Goal: Information Seeking & Learning: Learn about a topic

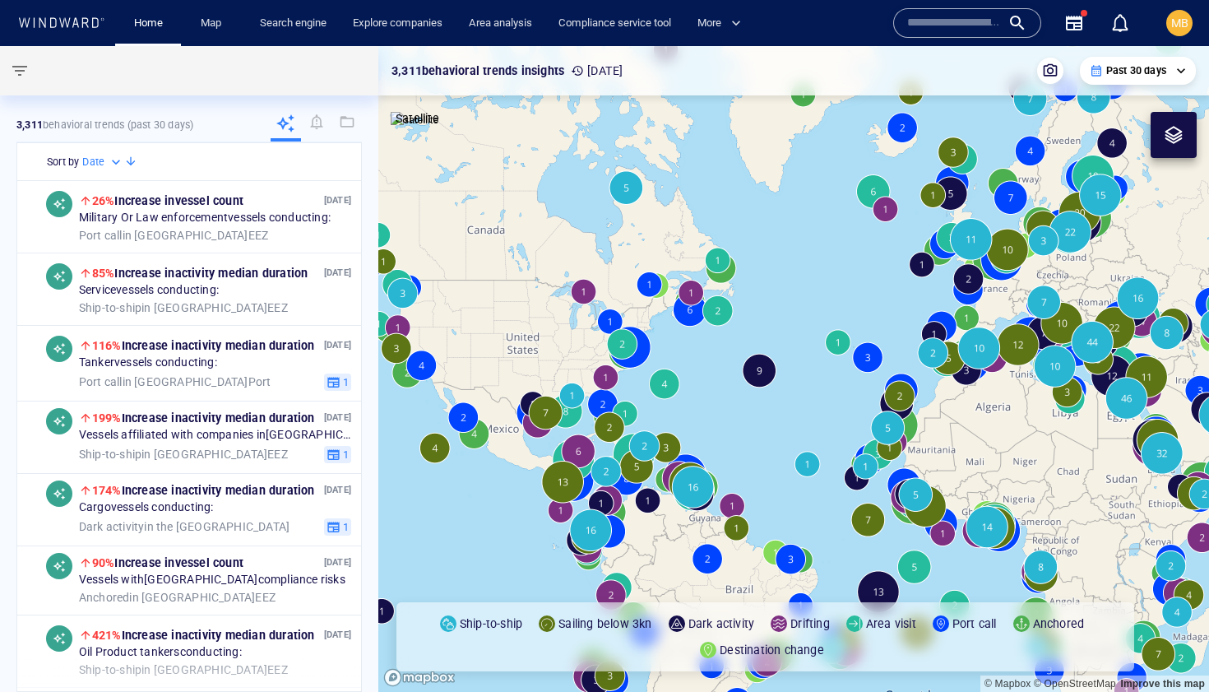
click at [946, 23] on input "text" at bounding box center [954, 23] width 94 height 25
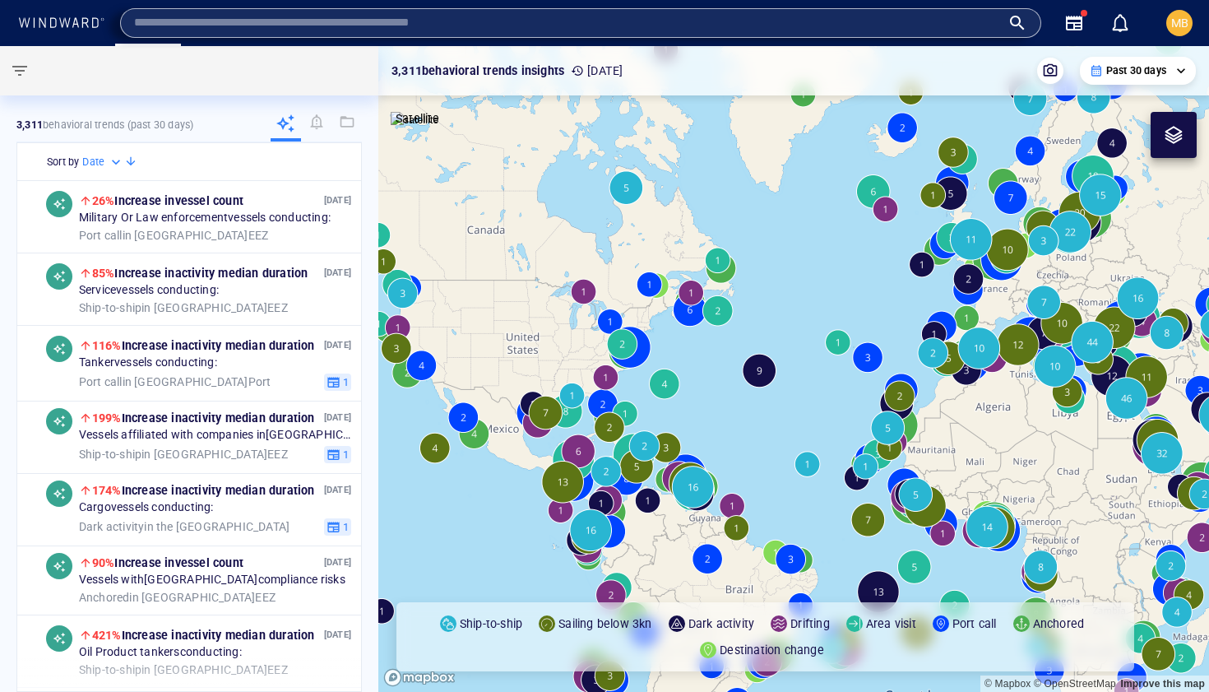
paste input "*******"
type input "*******"
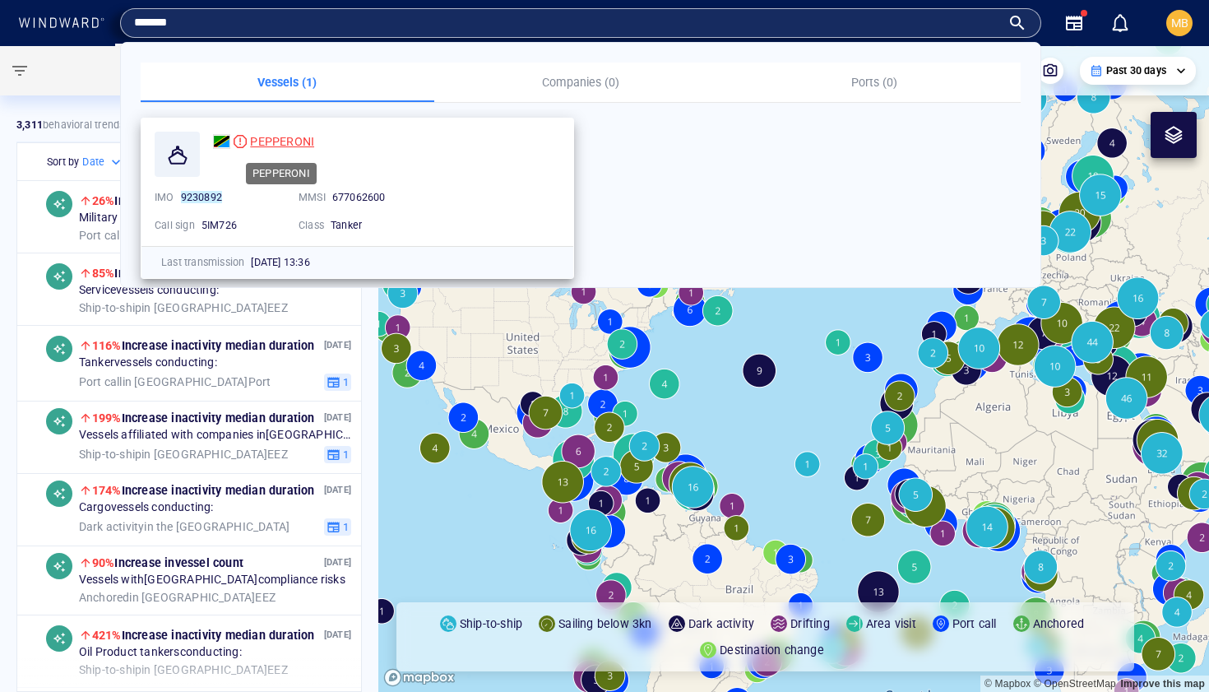
click at [289, 148] on span "PEPPERONI" at bounding box center [282, 141] width 64 height 13
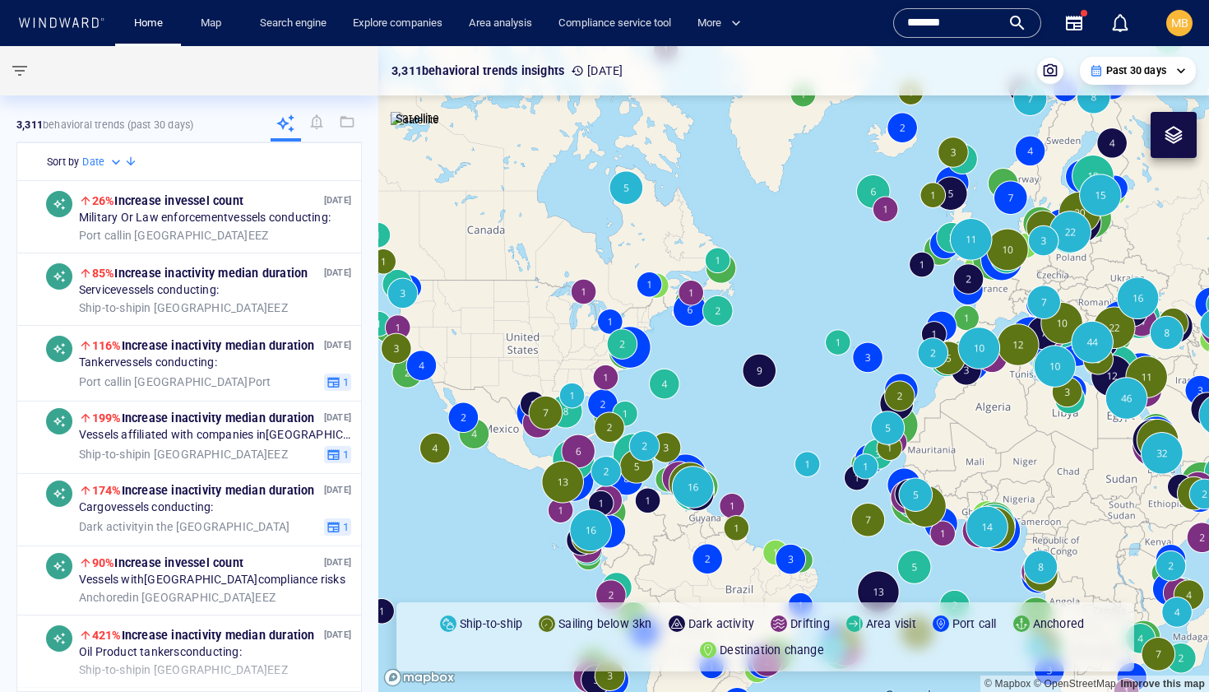
click at [1015, 25] on div "*******" at bounding box center [967, 23] width 120 height 25
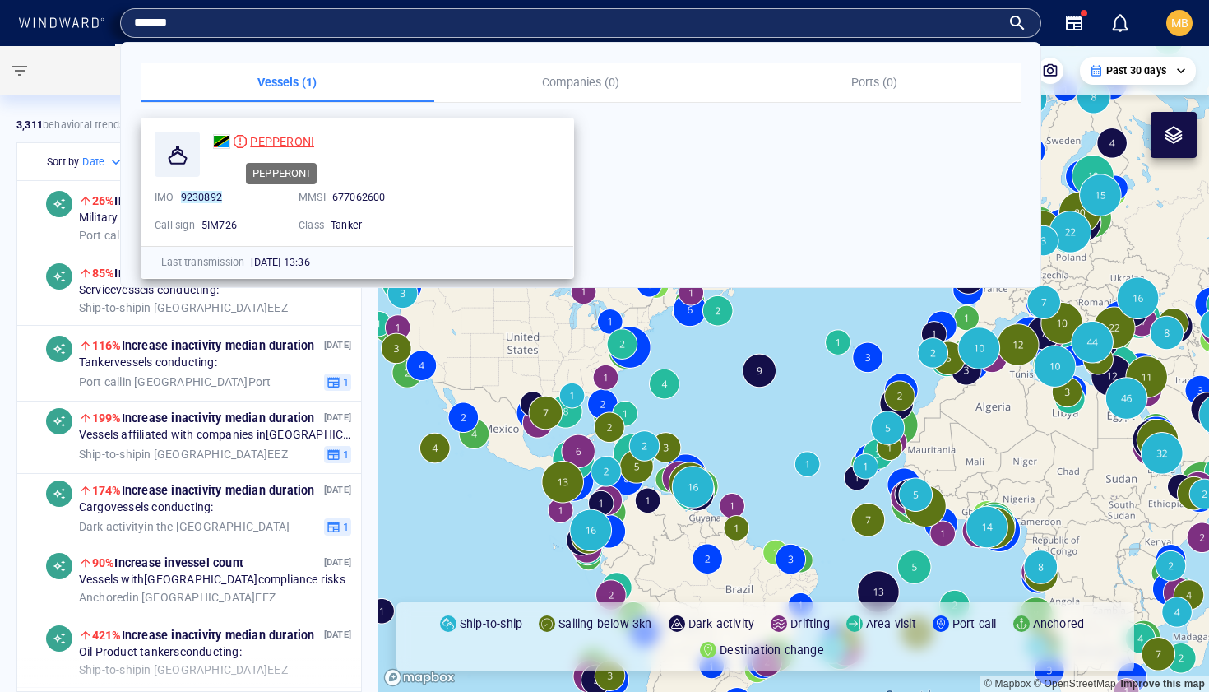
click at [272, 138] on span "PEPPERONI" at bounding box center [282, 141] width 64 height 13
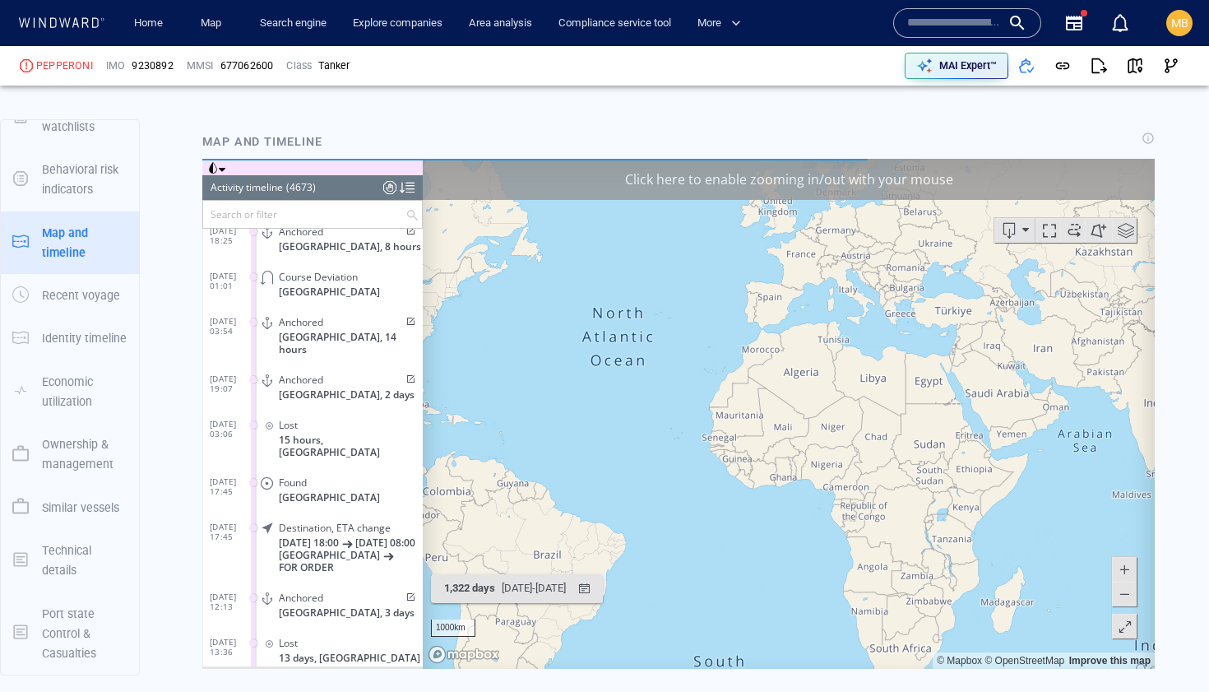
scroll to position [1210, 0]
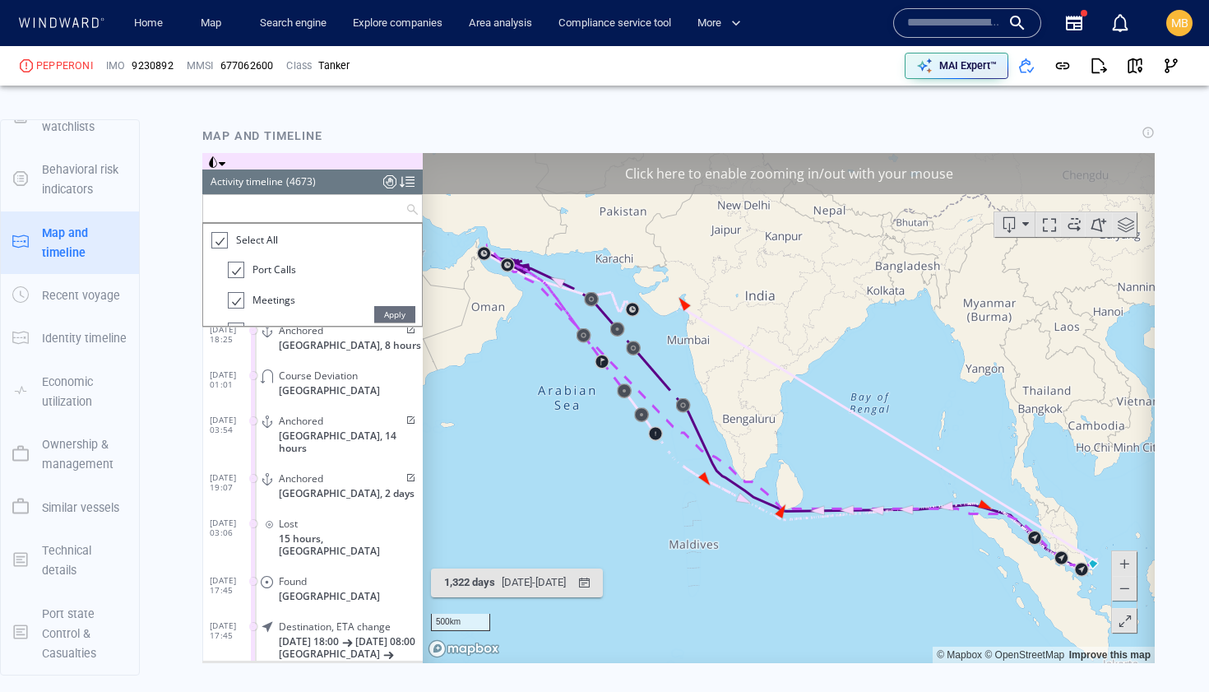
click at [297, 208] on input "text" at bounding box center [304, 207] width 202 height 27
click at [217, 244] on div at bounding box center [218, 239] width 16 height 19
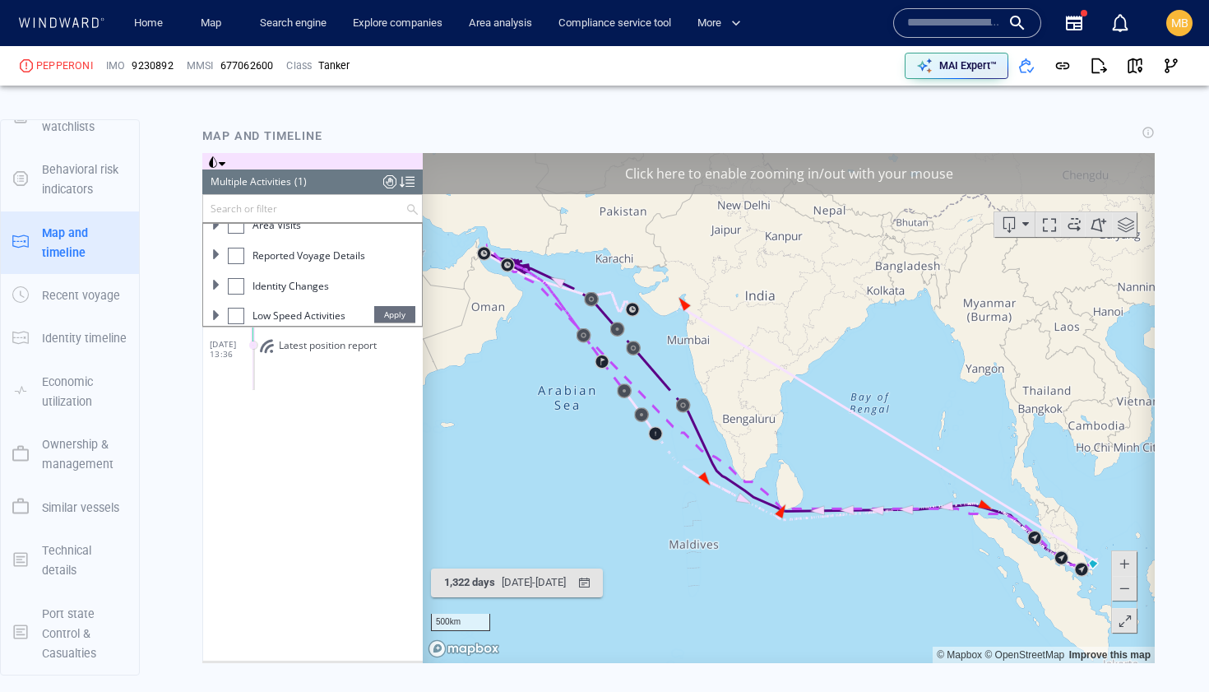
scroll to position [202, 0]
click at [236, 248] on div at bounding box center [236, 248] width 16 height 16
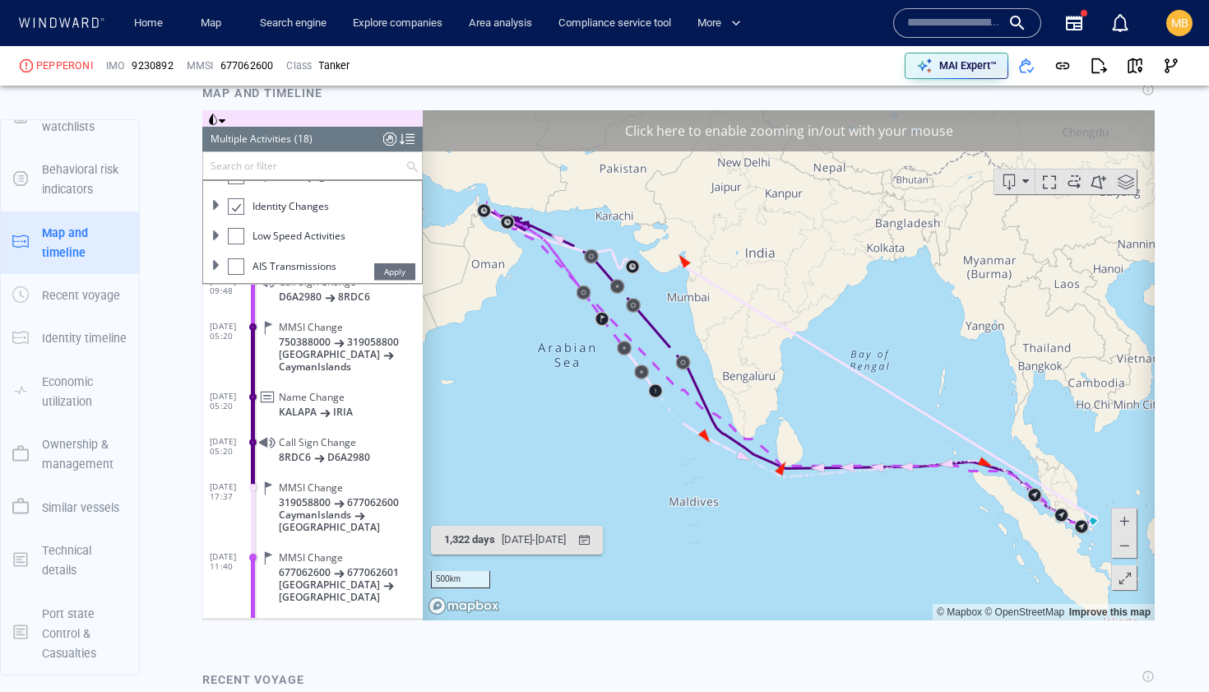
scroll to position [284, 0]
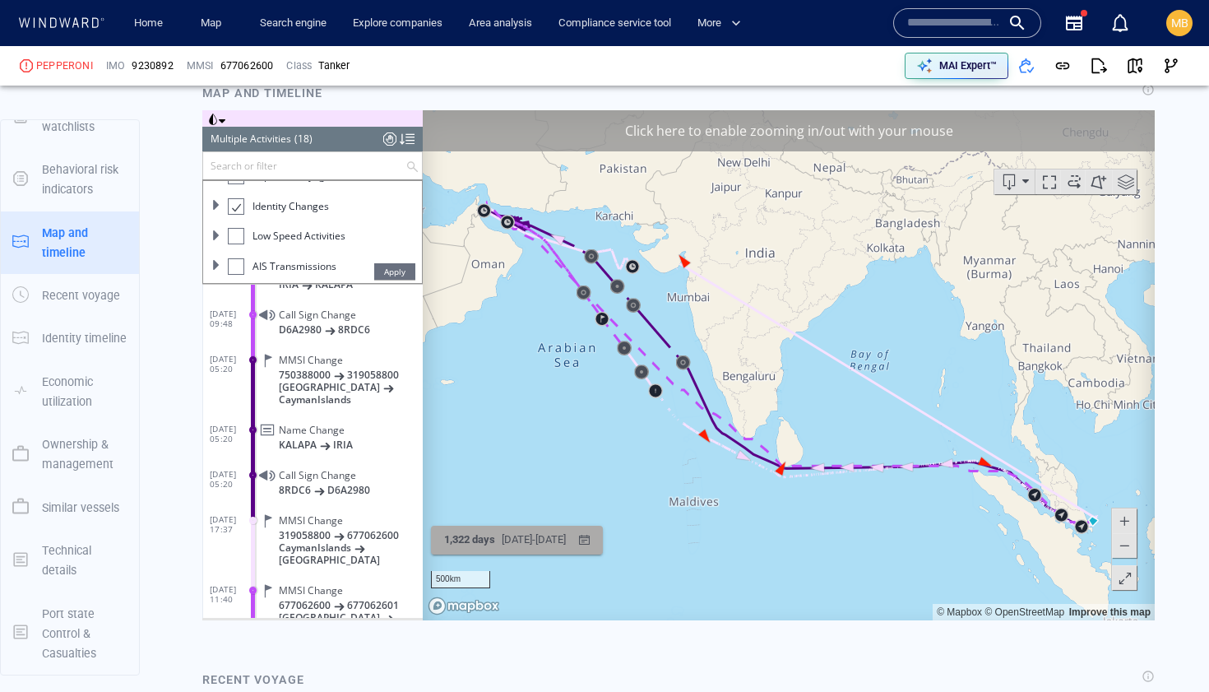
click at [569, 539] on div "[DATE] - [DATE]" at bounding box center [533, 538] width 71 height 25
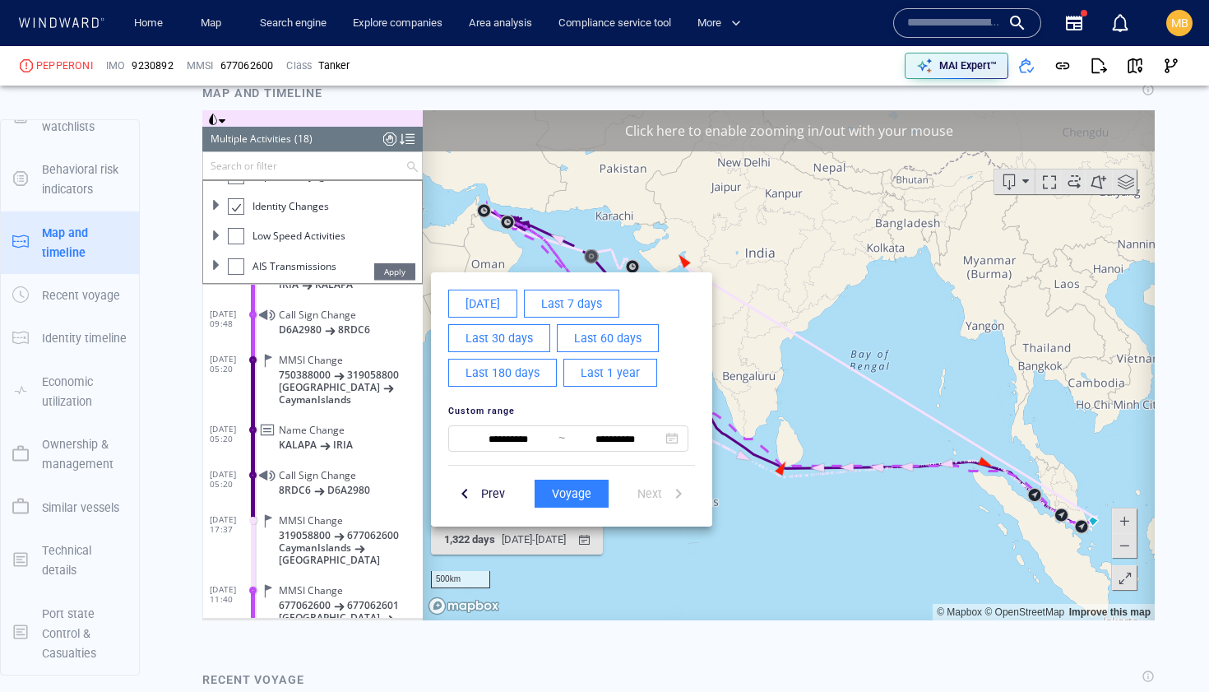
click at [583, 373] on span "Last 1 year" at bounding box center [610, 372] width 59 height 21
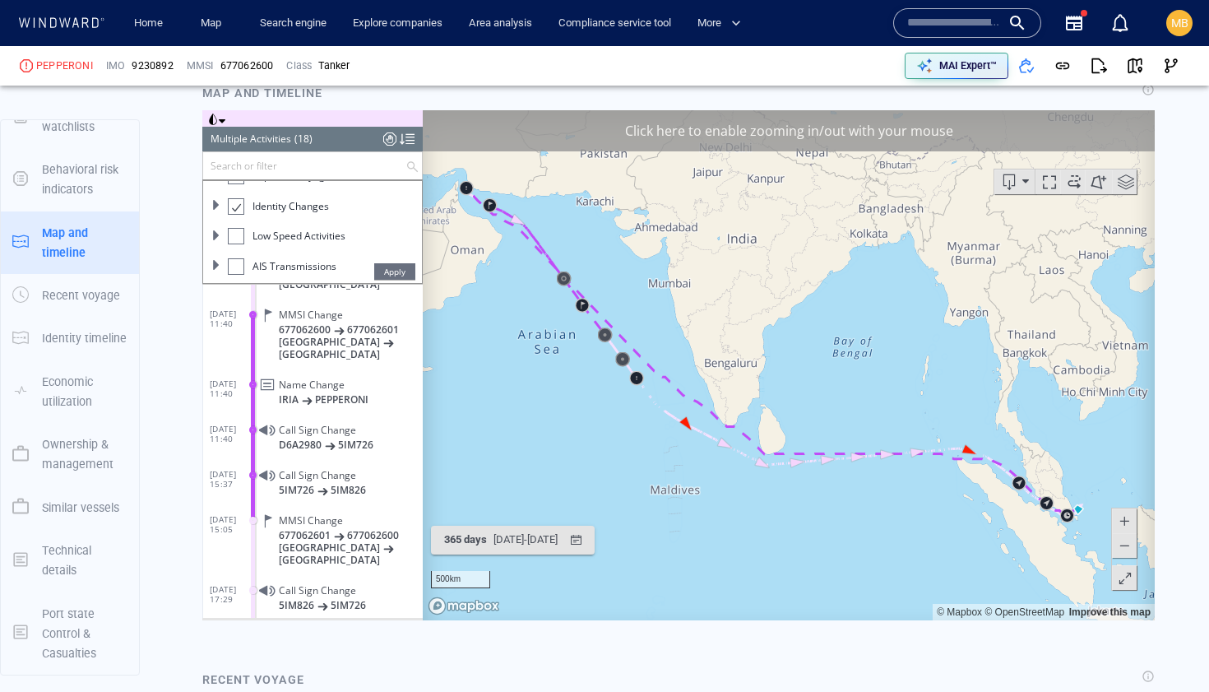
drag, startPoint x: 644, startPoint y: 449, endPoint x: 630, endPoint y: 437, distance: 18.6
click at [630, 437] on canvas "Map" at bounding box center [789, 364] width 732 height 510
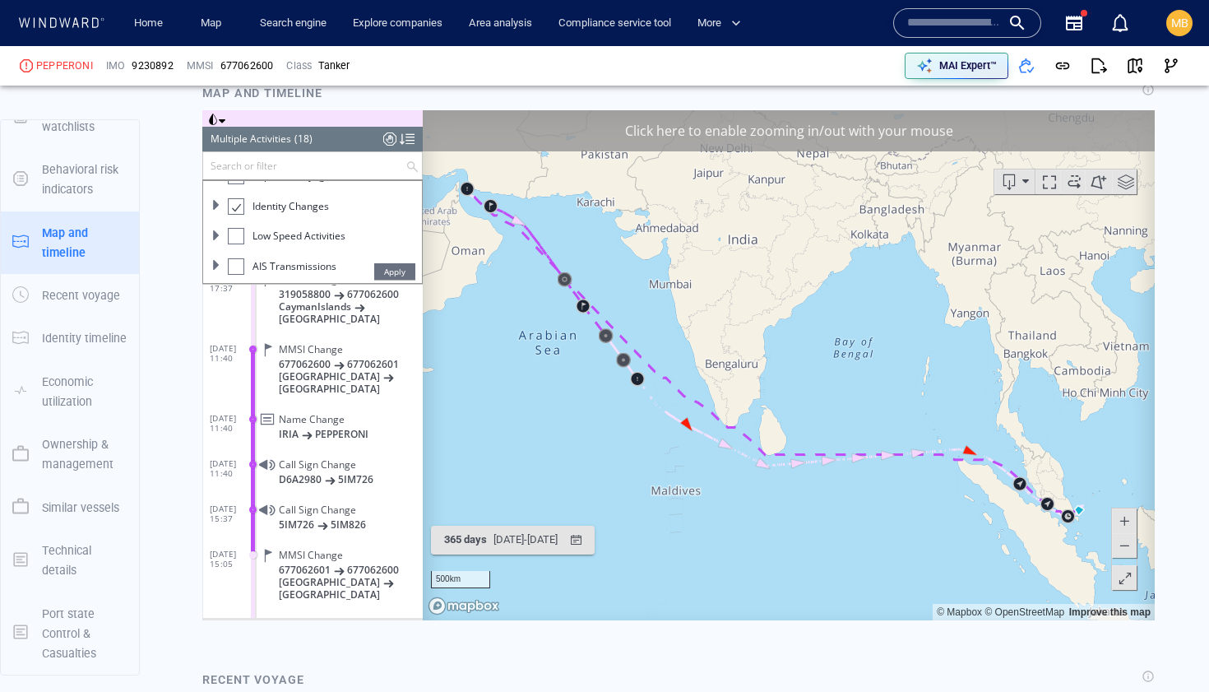
scroll to position [519, 0]
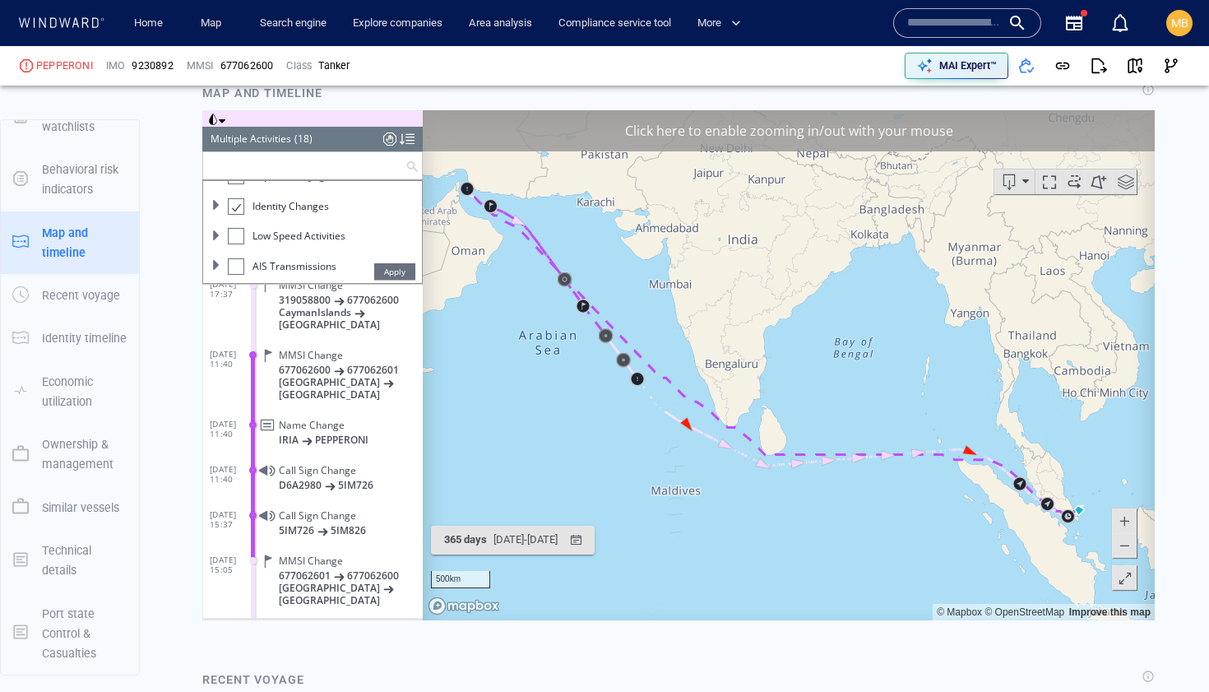
click at [357, 162] on input "text" at bounding box center [304, 164] width 202 height 27
click at [216, 290] on dl "[DATE] 17:37 MMSI Change 319058800 677062600 CaymanIslands [GEOGRAPHIC_DATA]" at bounding box center [316, 301] width 213 height 70
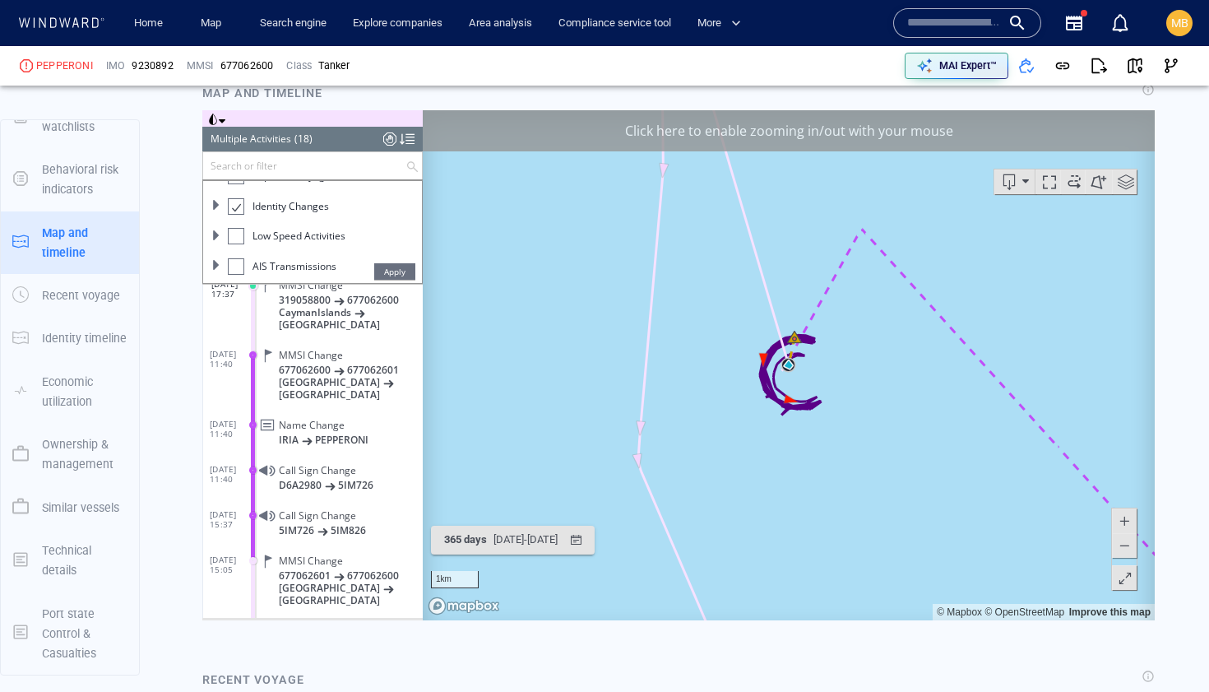
click at [391, 267] on span "Apply" at bounding box center [394, 270] width 41 height 16
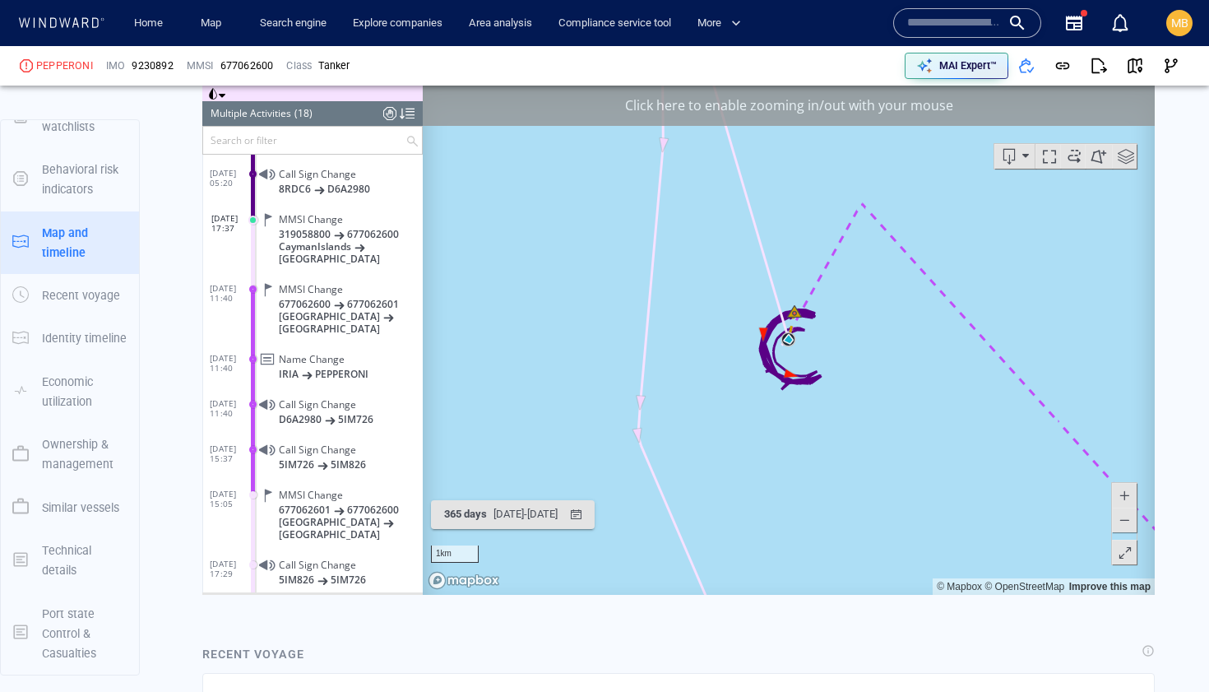
scroll to position [1250, 0]
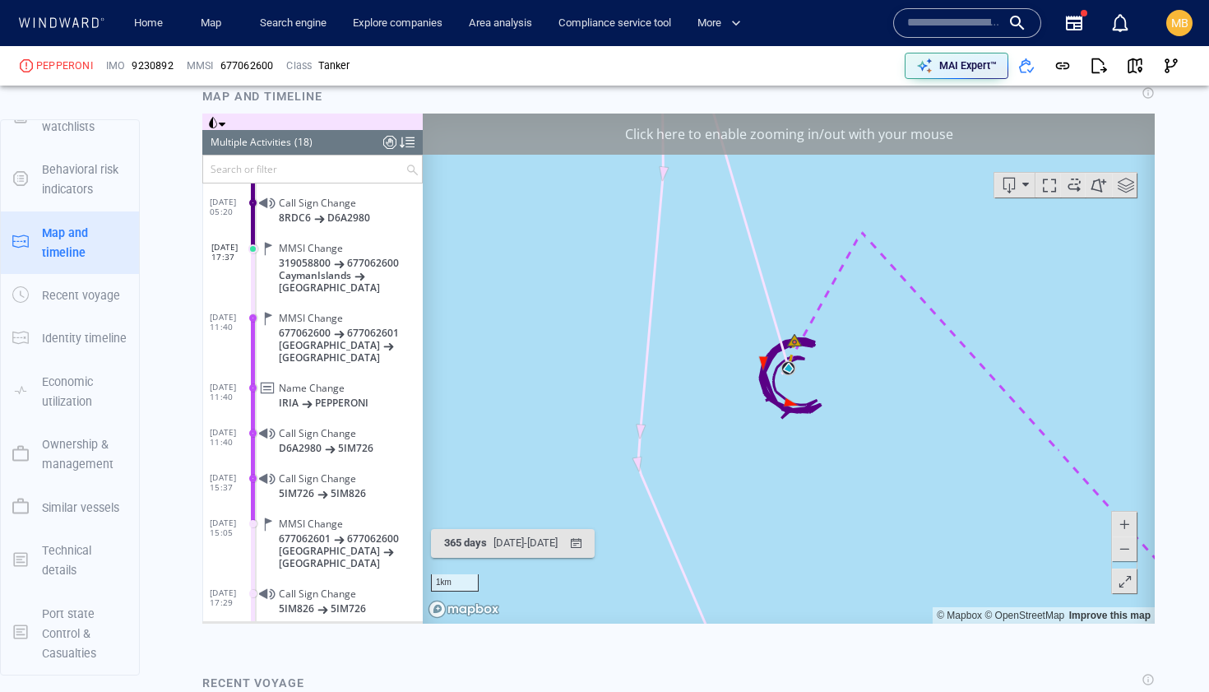
click at [745, 130] on div "Click here to enable zooming in/out with your mouse" at bounding box center [789, 133] width 732 height 41
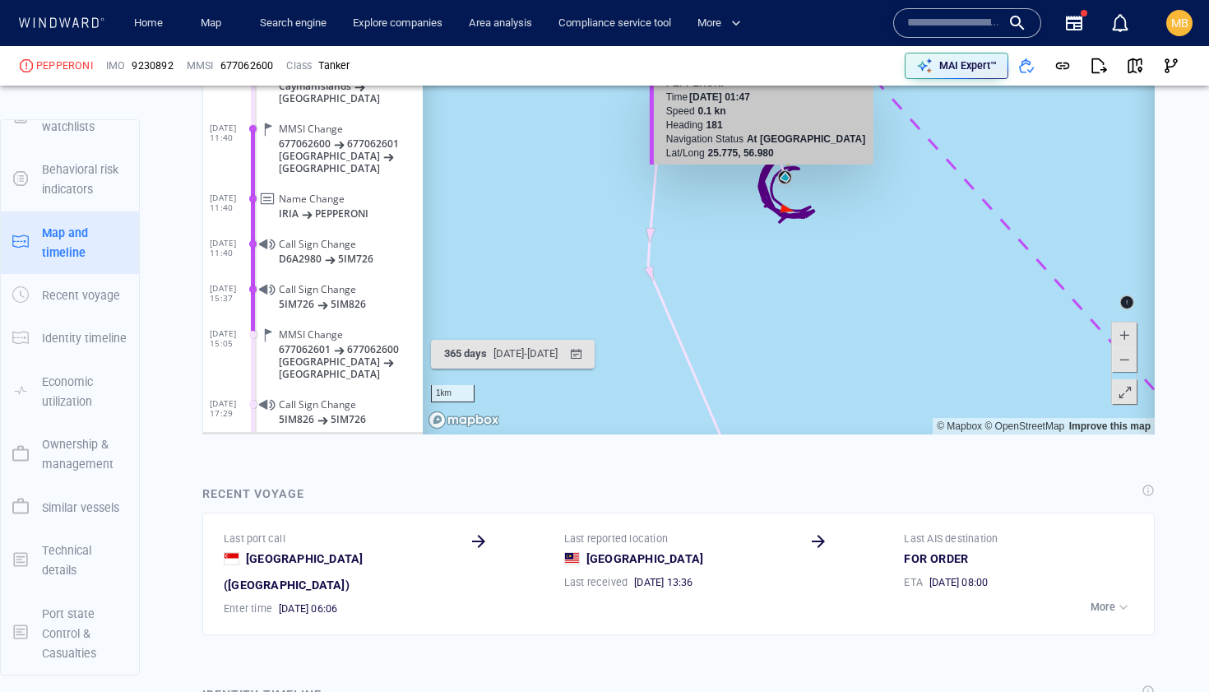
scroll to position [1452, 0]
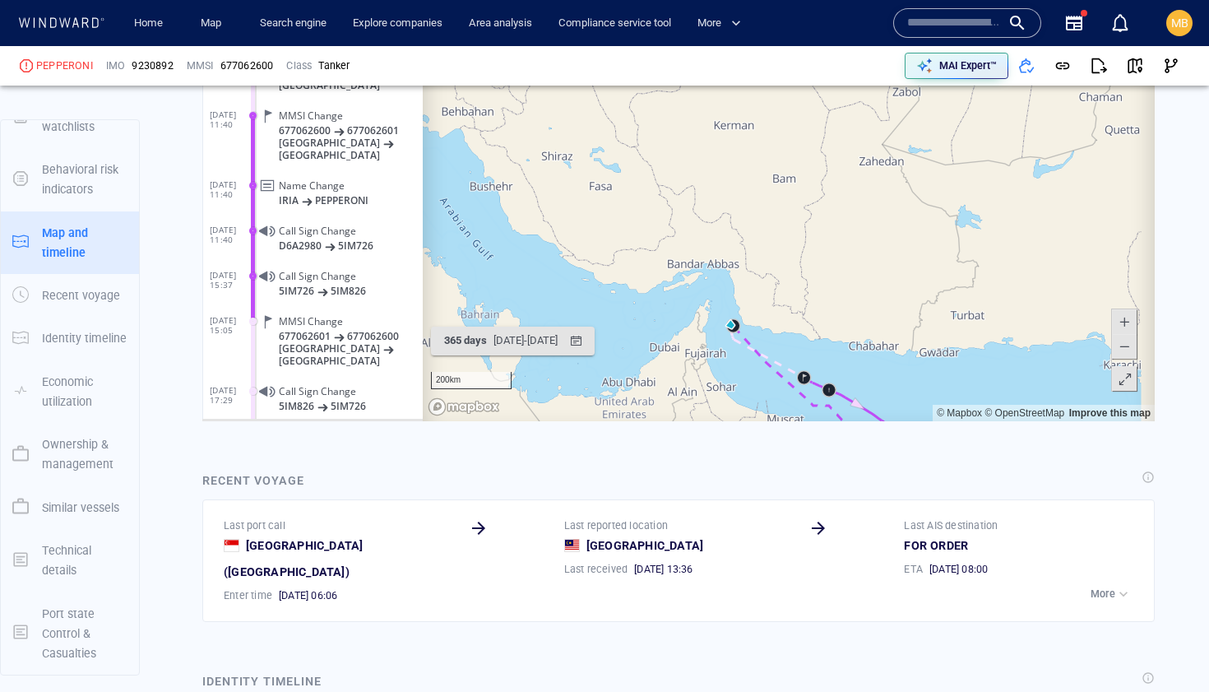
drag, startPoint x: 890, startPoint y: 347, endPoint x: 847, endPoint y: 309, distance: 57.7
click at [847, 309] on canvas "Map" at bounding box center [789, 166] width 732 height 510
drag, startPoint x: 827, startPoint y: 328, endPoint x: 840, endPoint y: 219, distance: 110.1
click at [842, 219] on canvas "Map" at bounding box center [789, 166] width 732 height 510
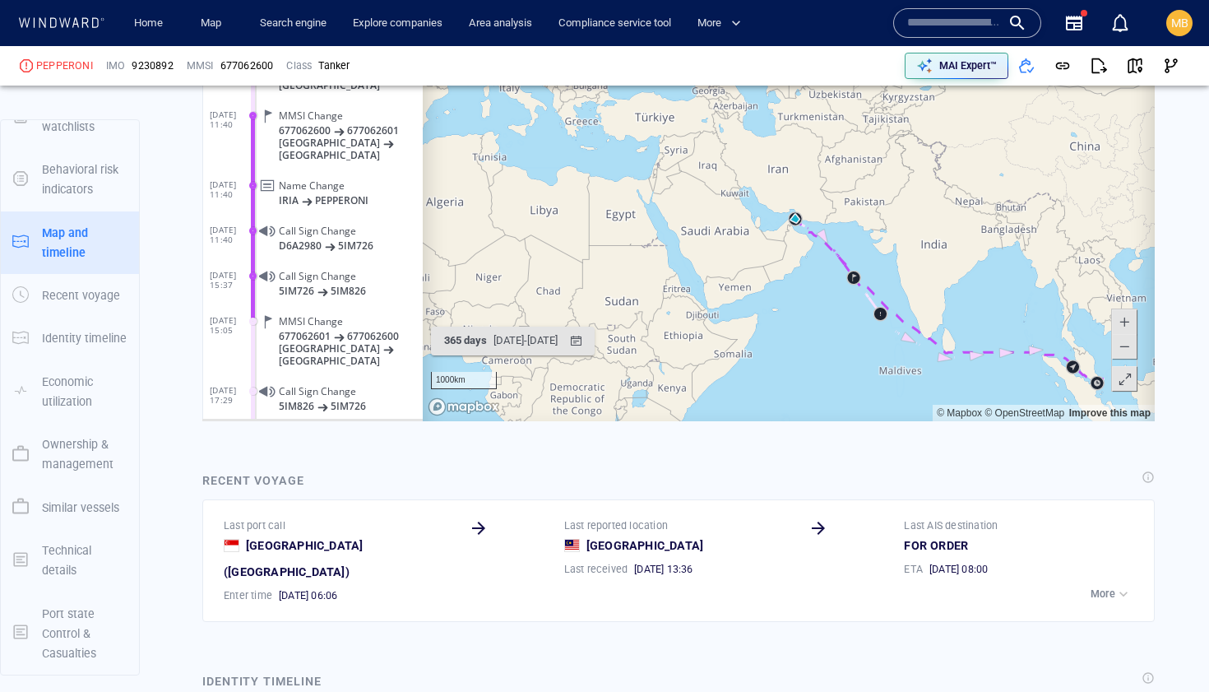
drag, startPoint x: 921, startPoint y: 282, endPoint x: 777, endPoint y: 242, distance: 149.4
click at [777, 242] on canvas "Map" at bounding box center [789, 166] width 732 height 510
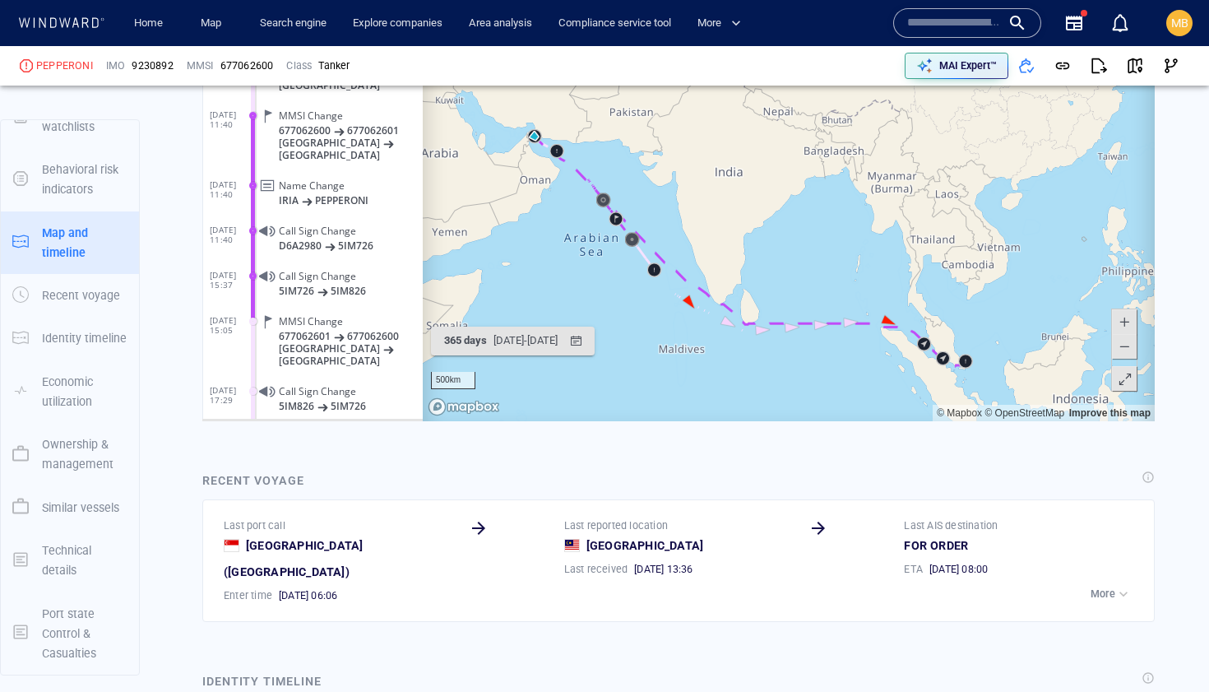
drag, startPoint x: 827, startPoint y: 266, endPoint x: 747, endPoint y: 260, distance: 80.0
click at [747, 260] on canvas "Map" at bounding box center [789, 166] width 732 height 510
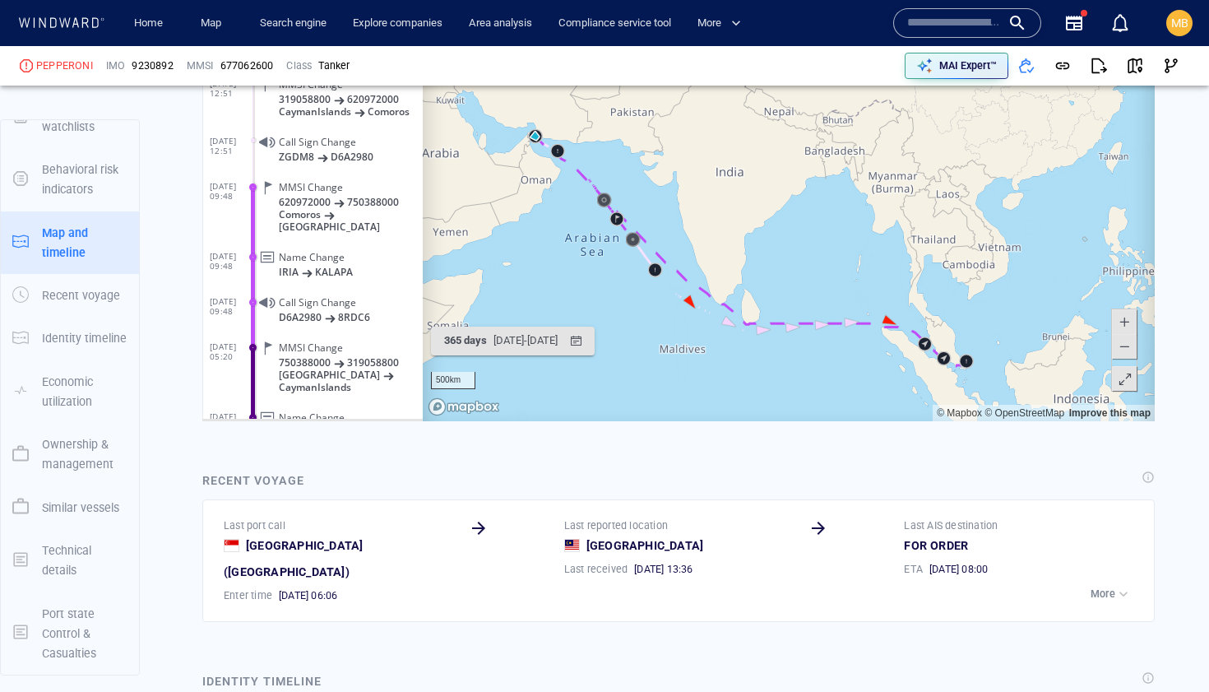
scroll to position [0, 0]
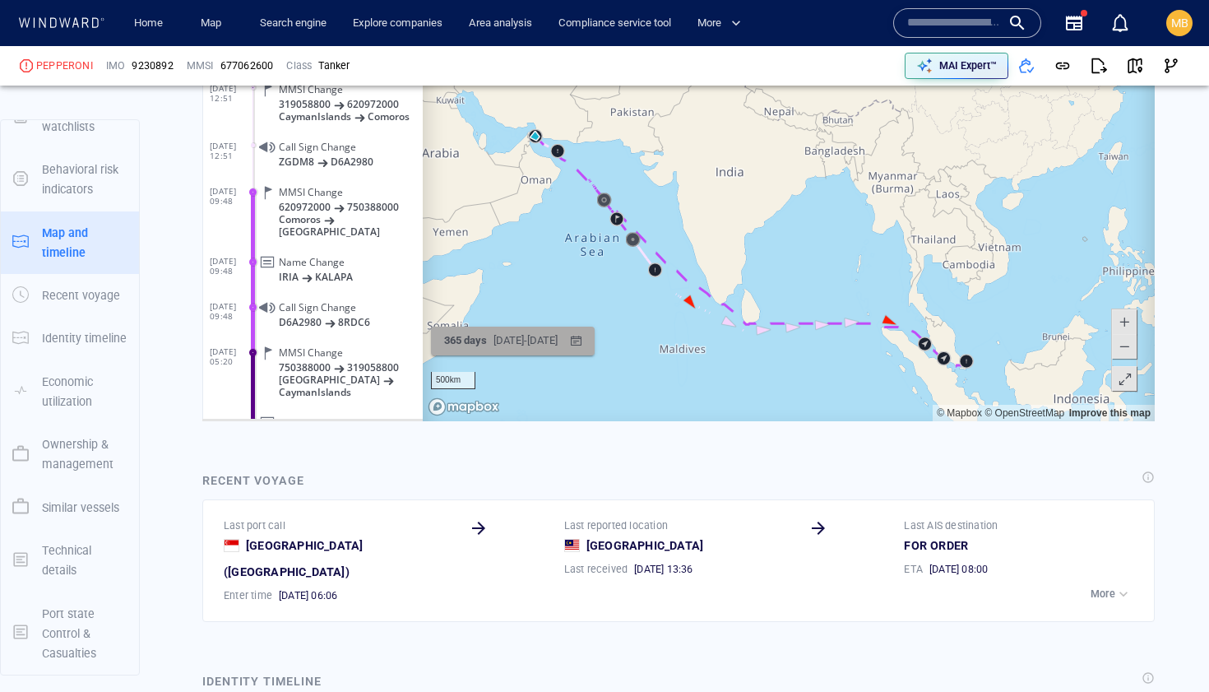
click at [516, 341] on div "[DATE] - [DATE]" at bounding box center [525, 340] width 71 height 25
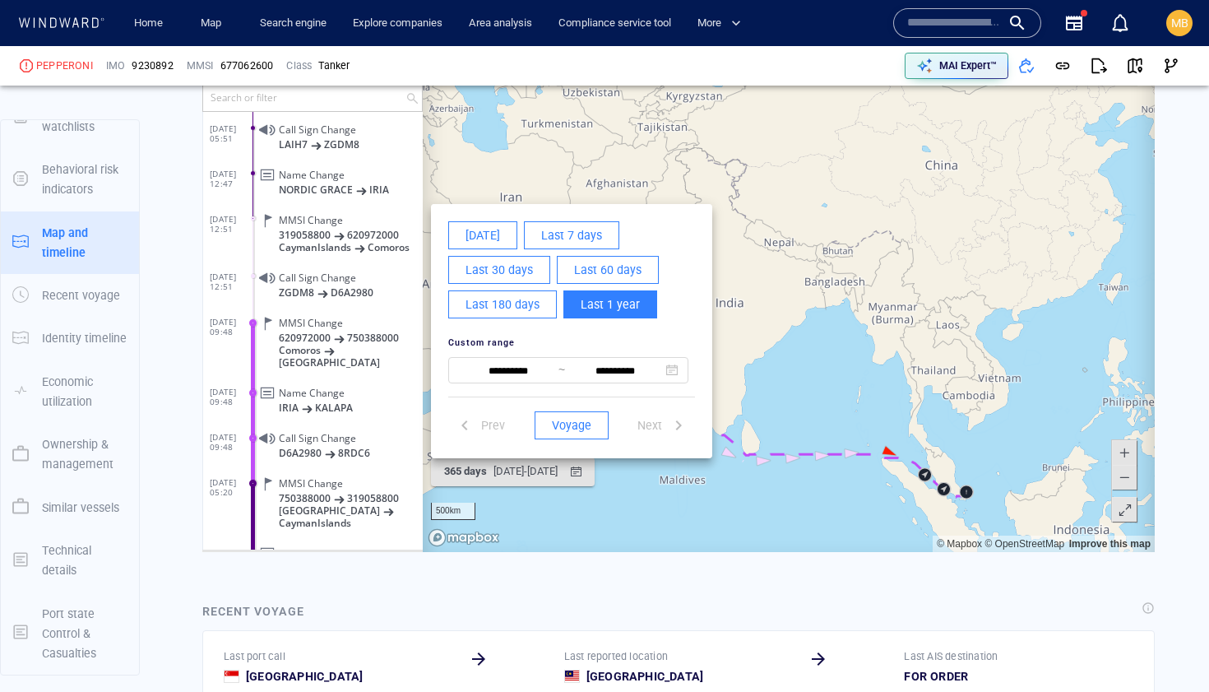
scroll to position [1315, 0]
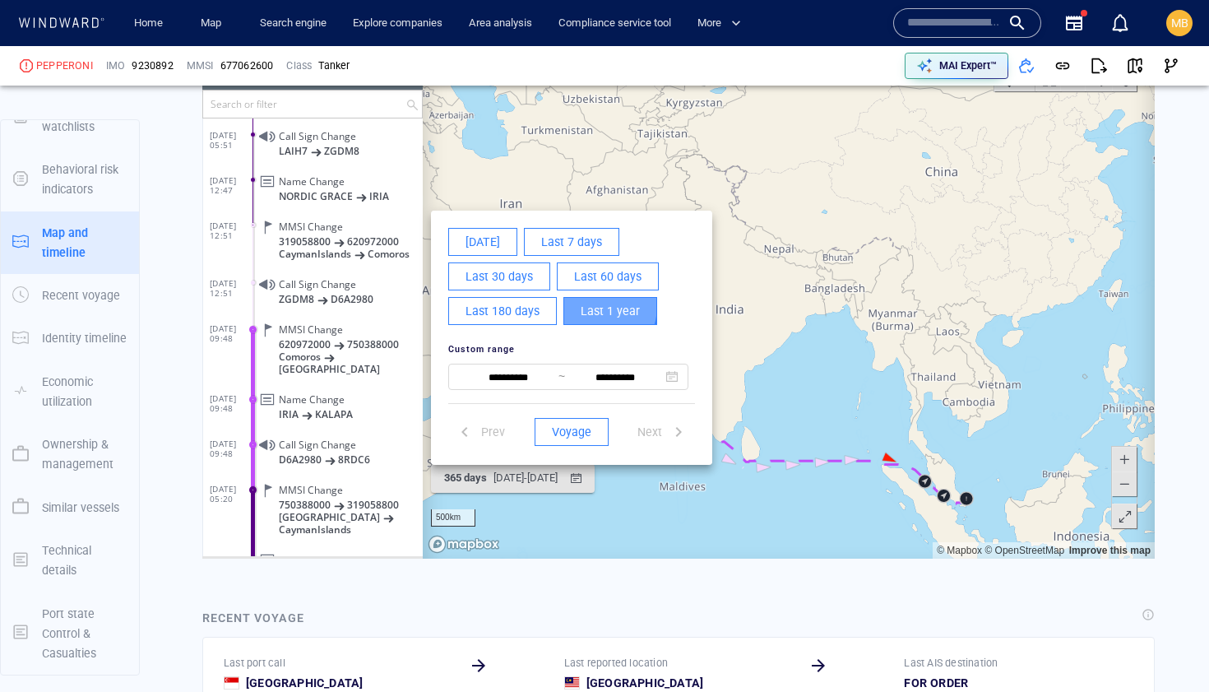
click at [585, 304] on span "Last 1 year" at bounding box center [610, 310] width 59 height 21
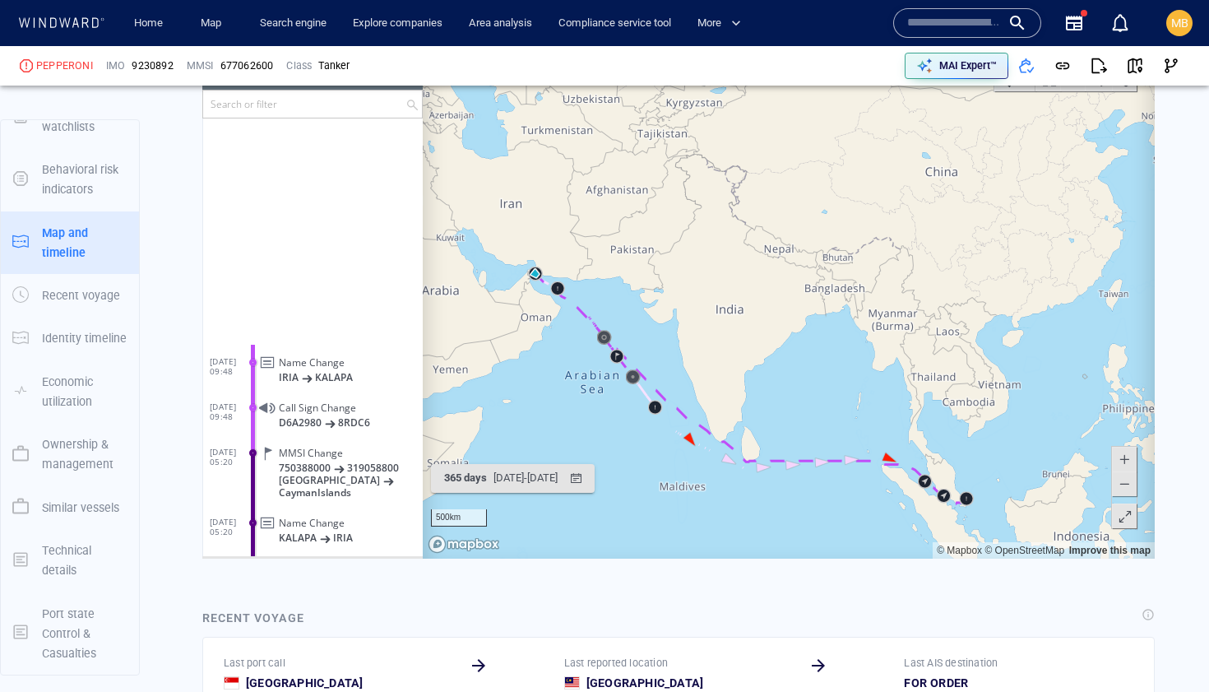
scroll to position [377, 0]
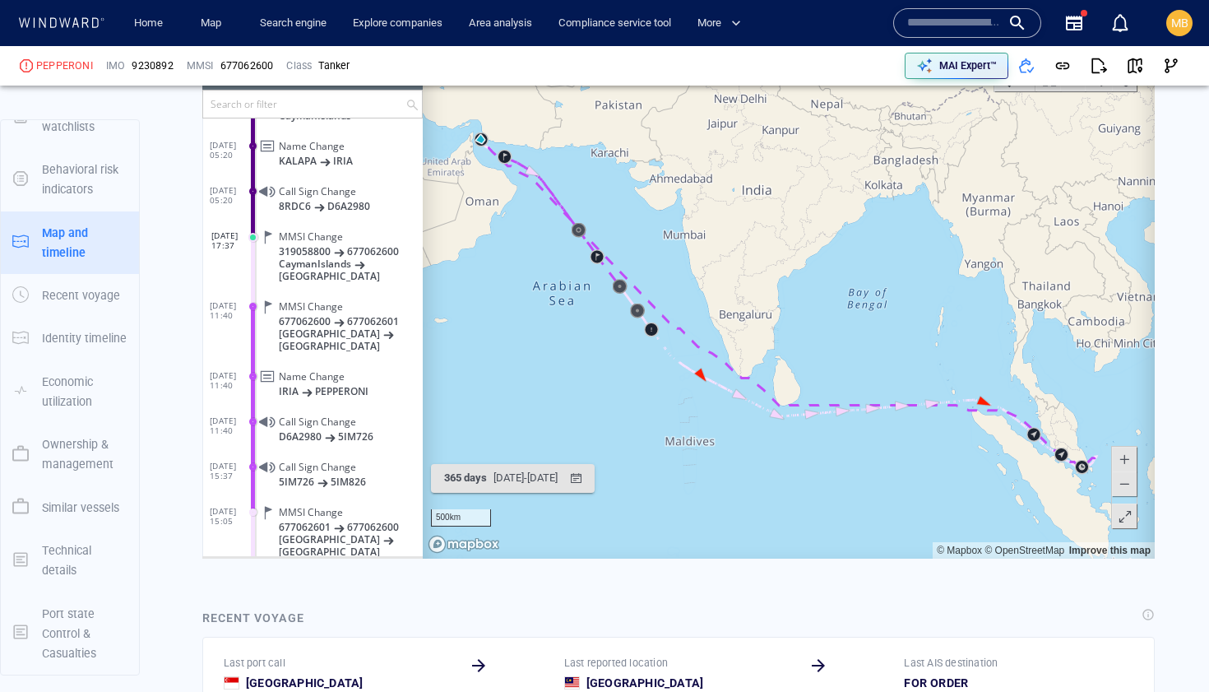
drag, startPoint x: 582, startPoint y: 369, endPoint x: 585, endPoint y: 389, distance: 20.0
click at [585, 389] on canvas "Map" at bounding box center [789, 303] width 732 height 510
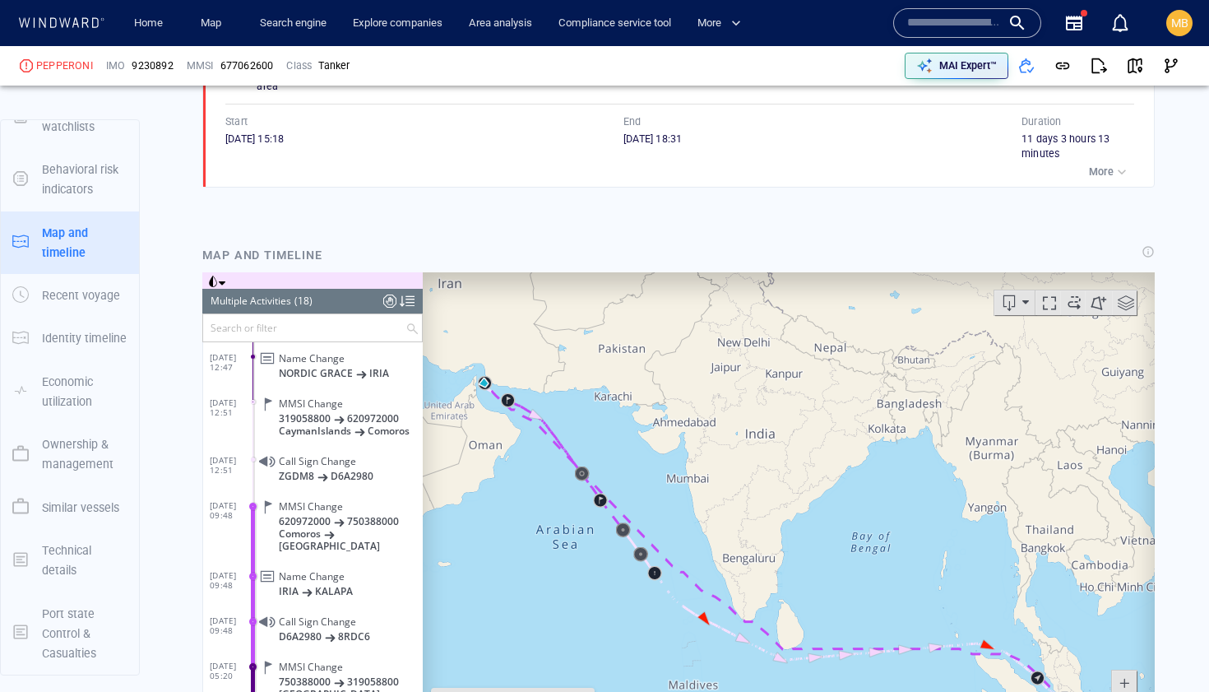
scroll to position [72, 0]
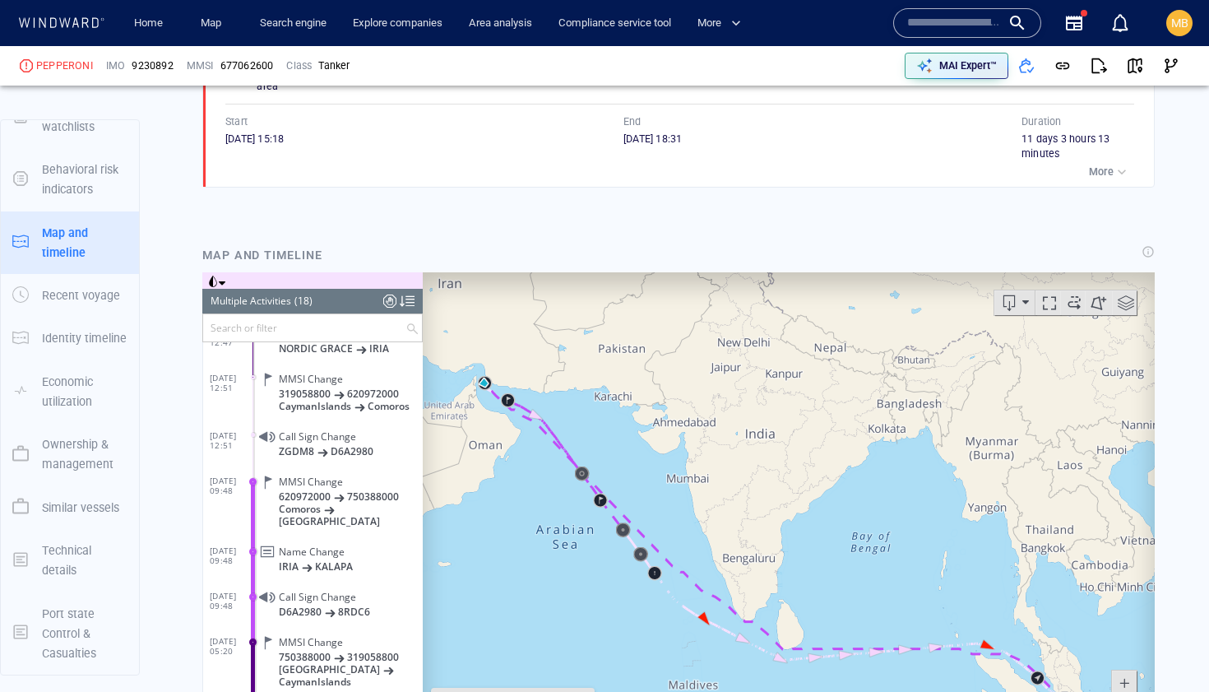
drag, startPoint x: 707, startPoint y: 507, endPoint x: 576, endPoint y: 213, distance: 321.7
click at [576, 271] on html "Loading vessel activities... Multiple Activities (18) (Still Loading...) Search…" at bounding box center [678, 526] width 952 height 510
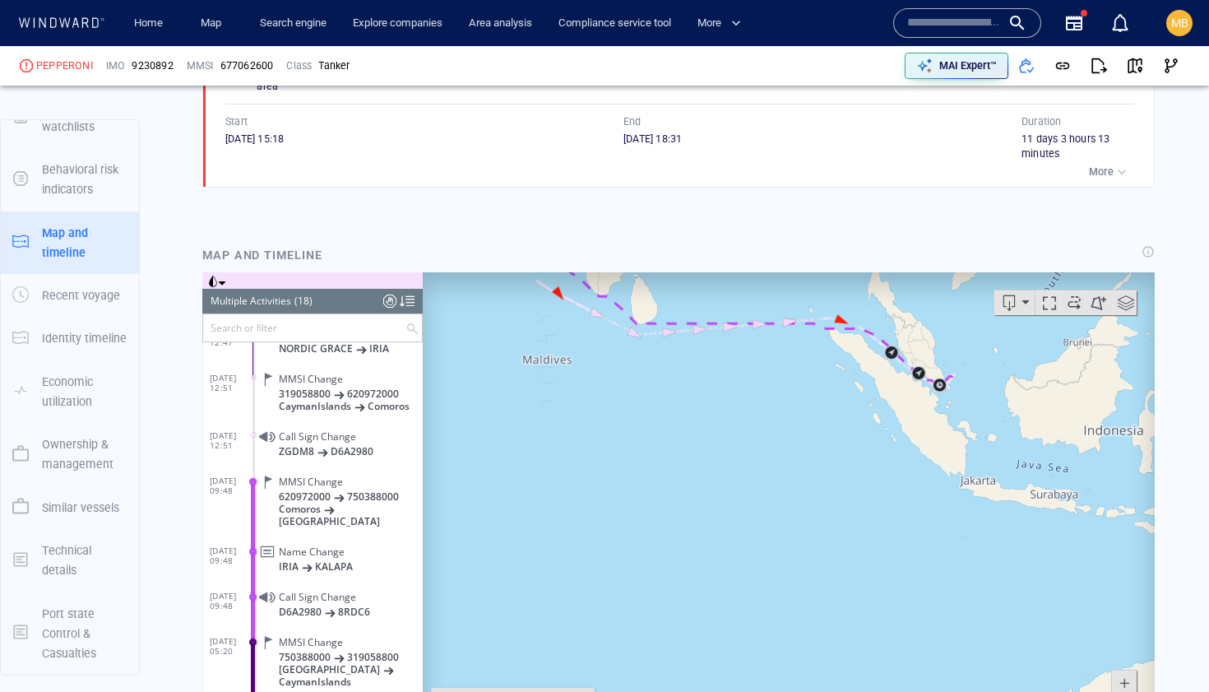
drag, startPoint x: 830, startPoint y: 294, endPoint x: 827, endPoint y: 421, distance: 127.5
click at [827, 421] on canvas "Map" at bounding box center [789, 526] width 732 height 510
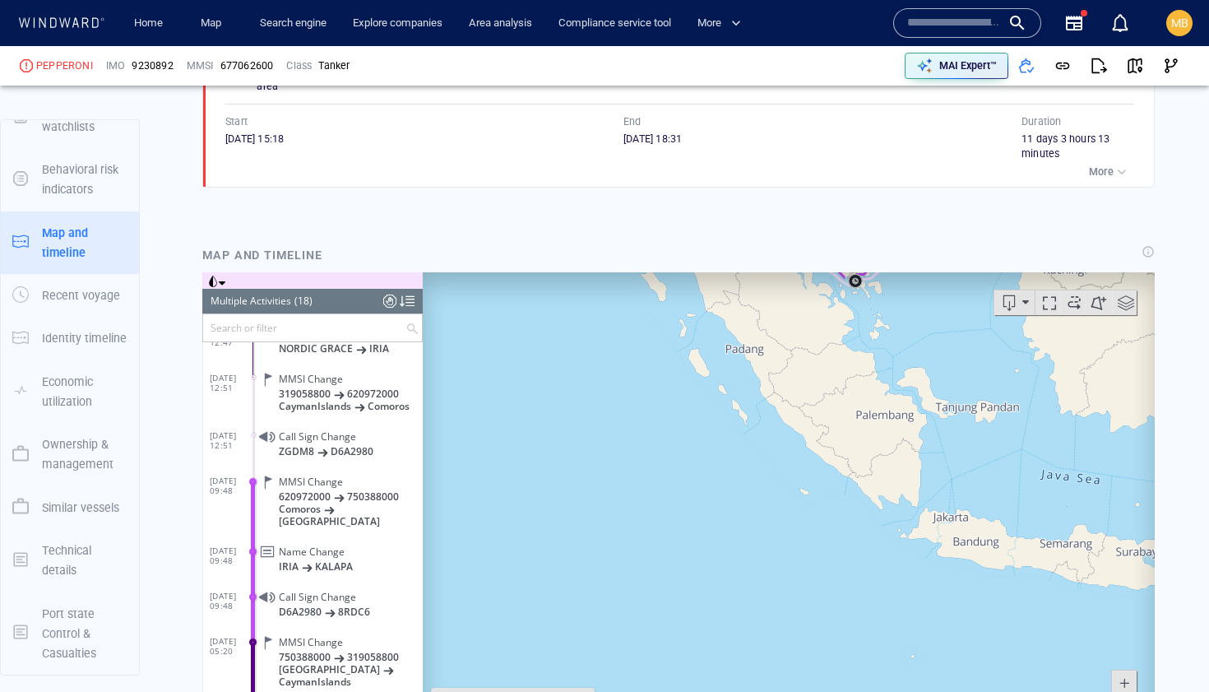
drag, startPoint x: 820, startPoint y: 343, endPoint x: 820, endPoint y: 453, distance: 110.2
click at [820, 453] on canvas "Map" at bounding box center [789, 526] width 732 height 510
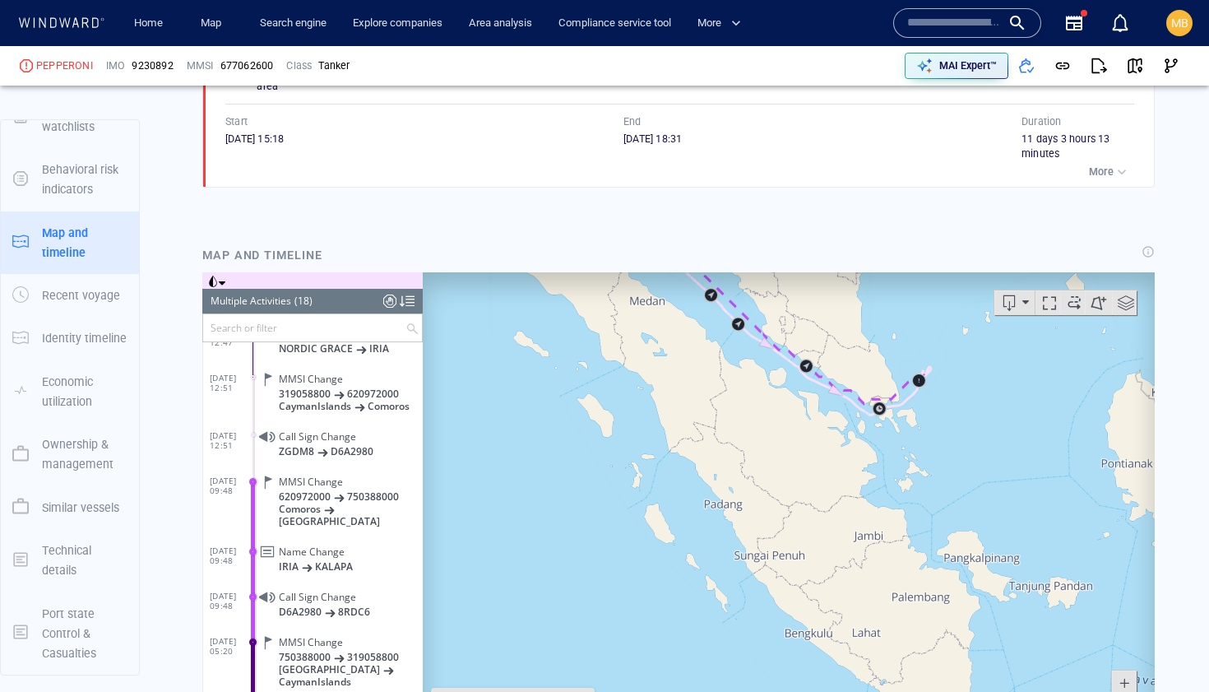
drag, startPoint x: 816, startPoint y: 377, endPoint x: 810, endPoint y: 461, distance: 84.1
click at [812, 461] on canvas "Map" at bounding box center [789, 526] width 732 height 510
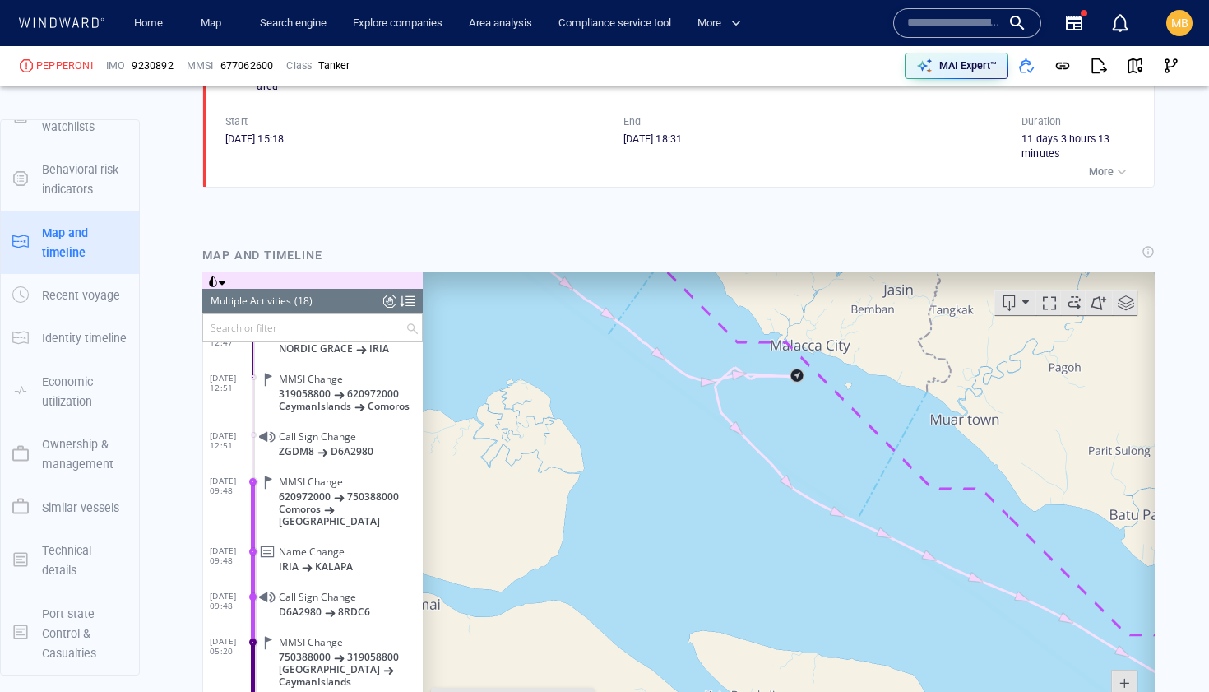
drag, startPoint x: 801, startPoint y: 437, endPoint x: 800, endPoint y: 511, distance: 74.8
click at [801, 510] on canvas "Map" at bounding box center [789, 526] width 732 height 510
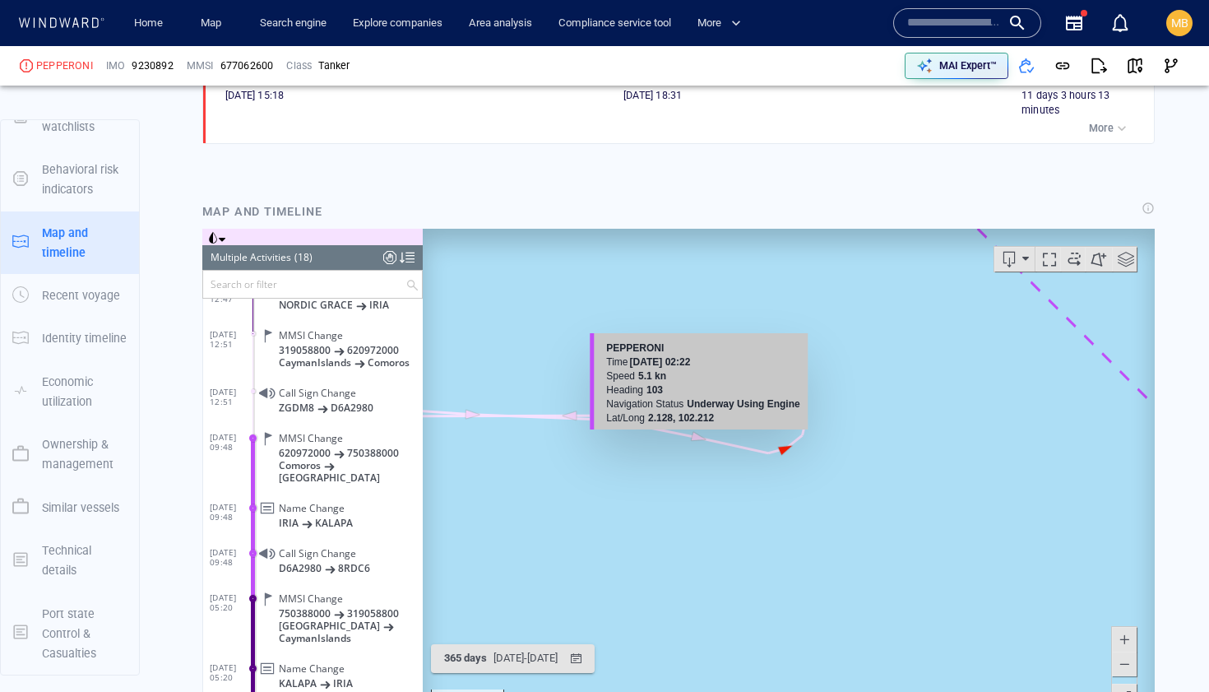
scroll to position [1191, 0]
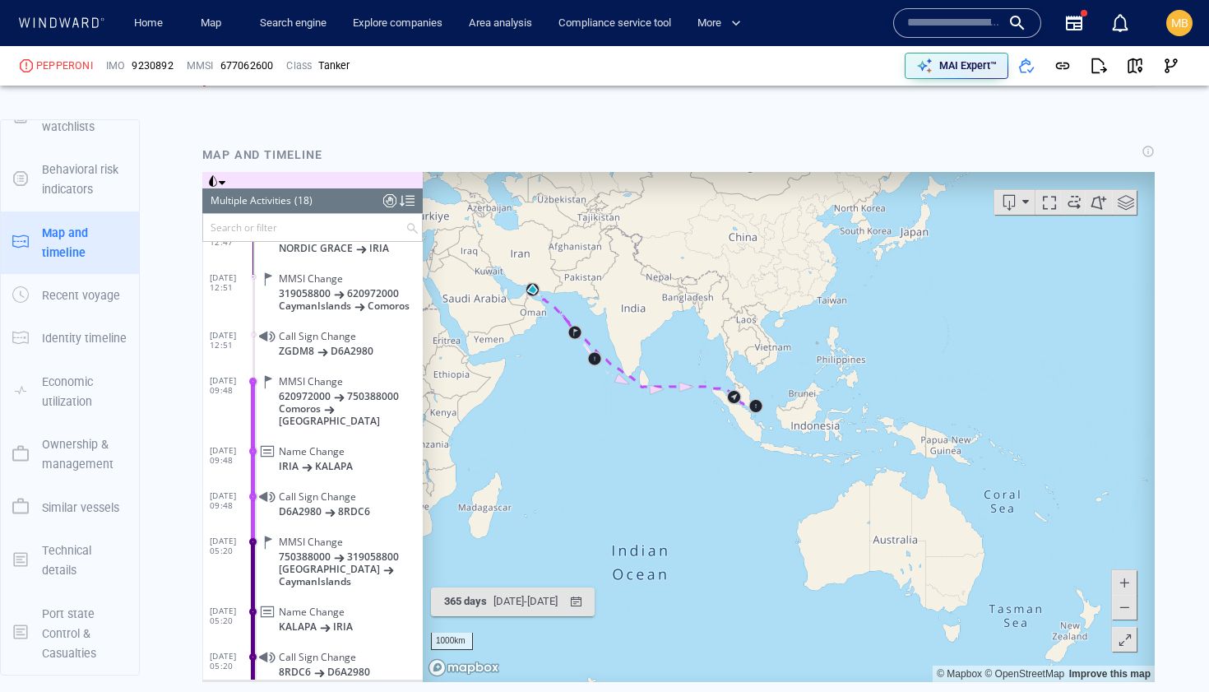
drag, startPoint x: 562, startPoint y: 427, endPoint x: 655, endPoint y: 474, distance: 103.7
click at [655, 474] on canvas "Map" at bounding box center [789, 426] width 732 height 510
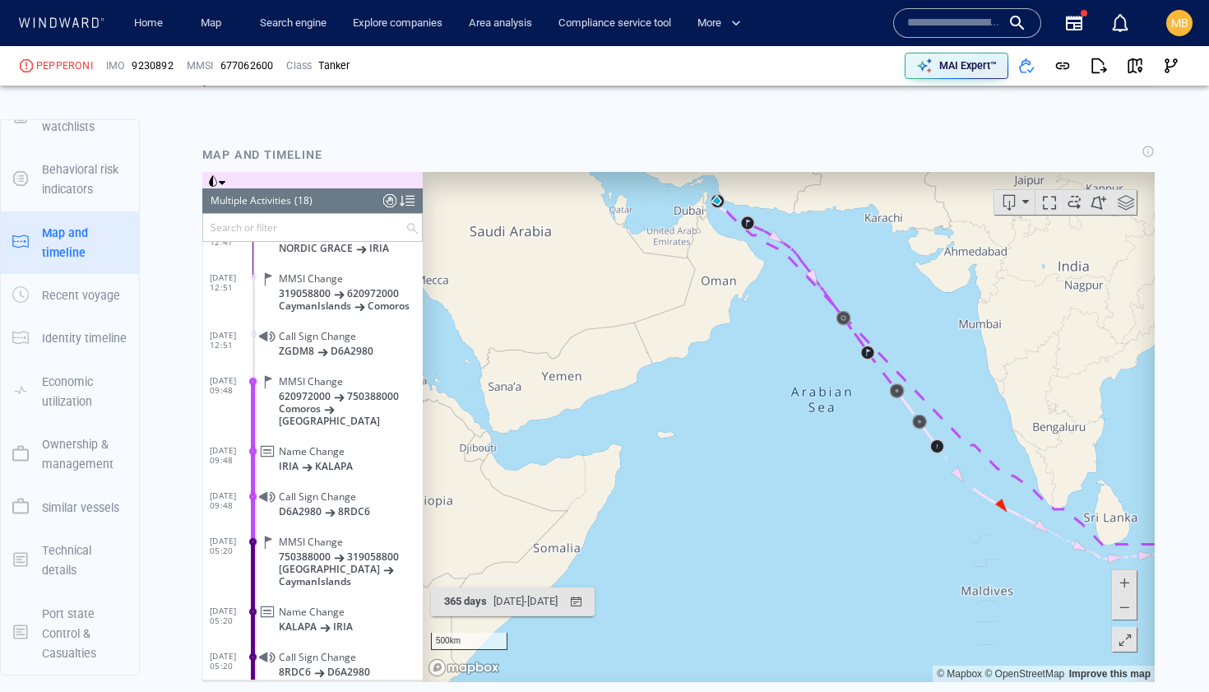
drag, startPoint x: 712, startPoint y: 397, endPoint x: 698, endPoint y: 445, distance: 49.7
click at [701, 442] on canvas "Map" at bounding box center [789, 426] width 732 height 510
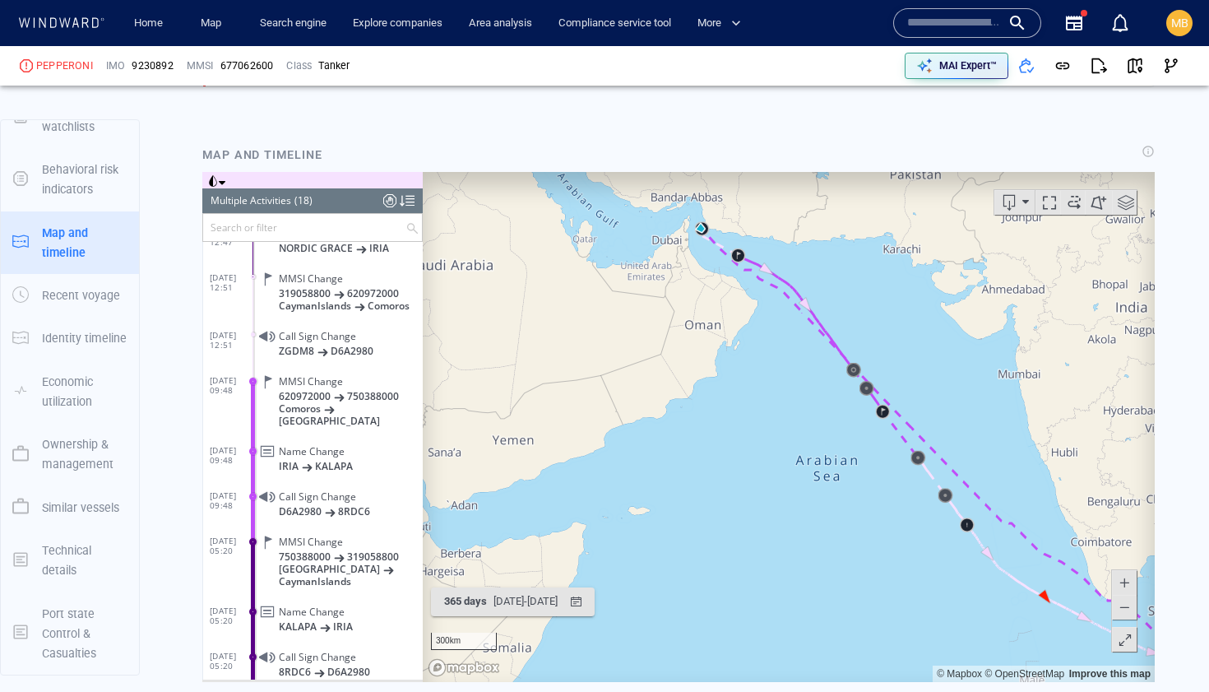
drag, startPoint x: 710, startPoint y: 360, endPoint x: 701, endPoint y: 442, distance: 81.9
click at [702, 441] on canvas "Map" at bounding box center [789, 426] width 732 height 510
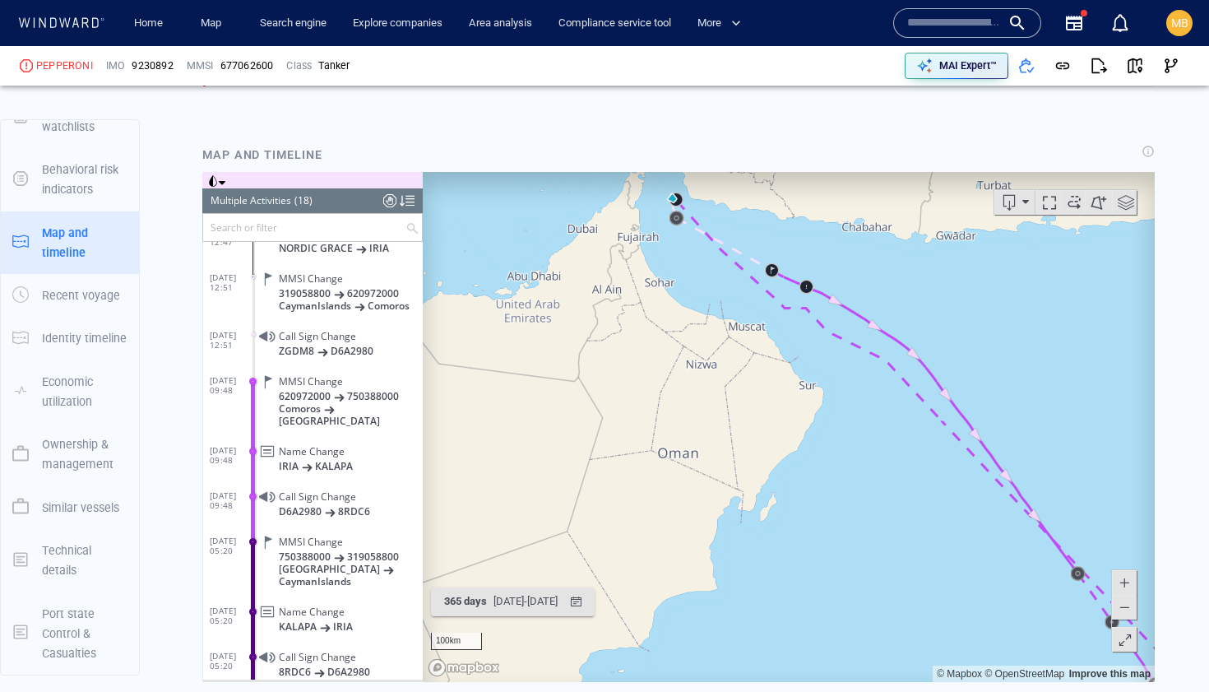
drag, startPoint x: 703, startPoint y: 336, endPoint x: 687, endPoint y: 414, distance: 79.0
click at [691, 407] on canvas "Map" at bounding box center [789, 426] width 732 height 510
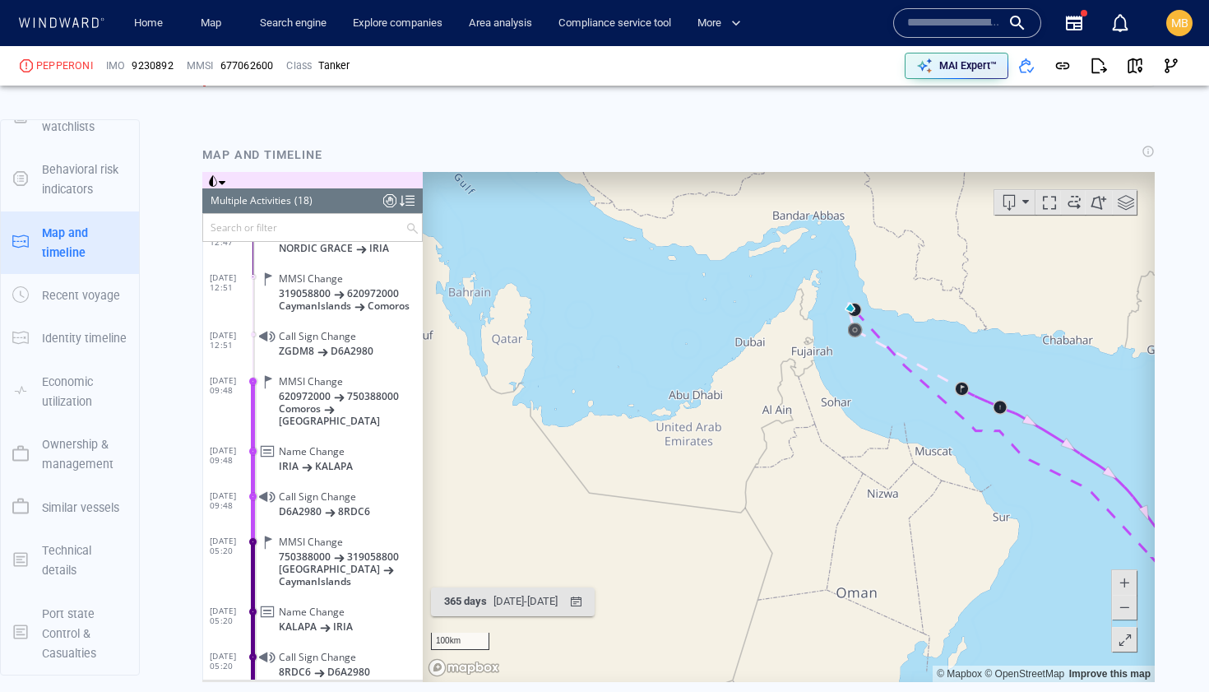
drag, startPoint x: 911, startPoint y: 352, endPoint x: 830, endPoint y: 354, distance: 80.6
click at [833, 354] on canvas "Map" at bounding box center [789, 426] width 732 height 510
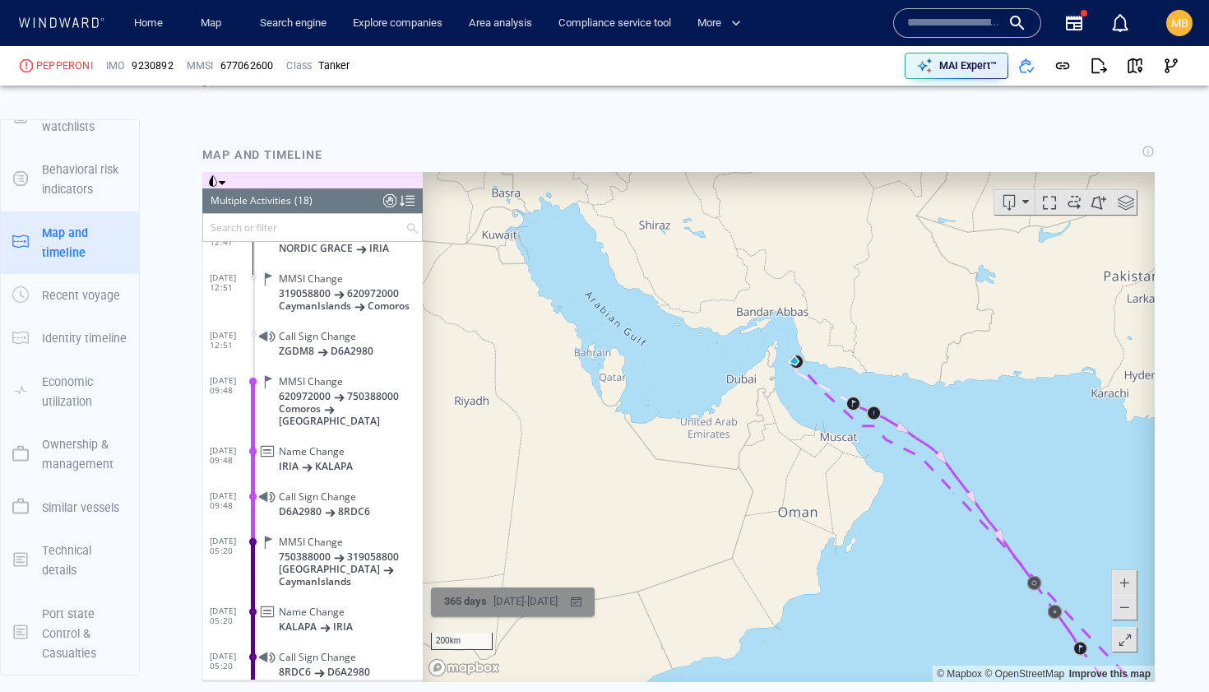
click at [531, 600] on div "[DATE] - [DATE]" at bounding box center [525, 600] width 71 height 25
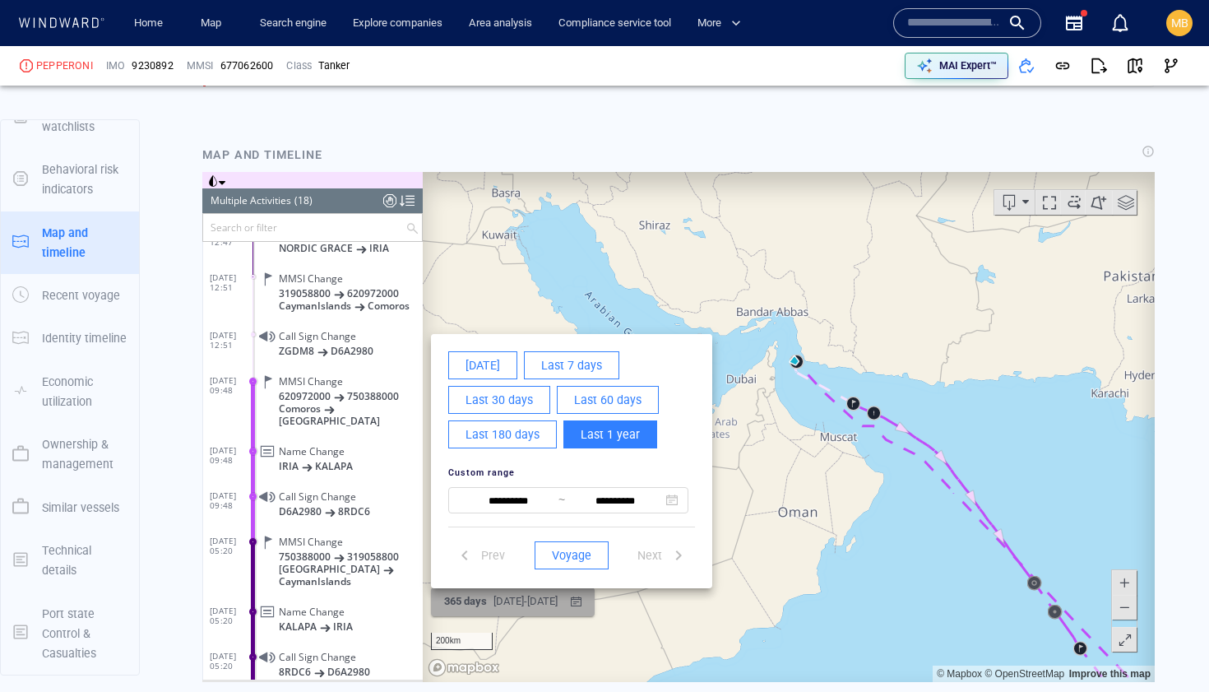
click at [531, 600] on div at bounding box center [678, 426] width 952 height 510
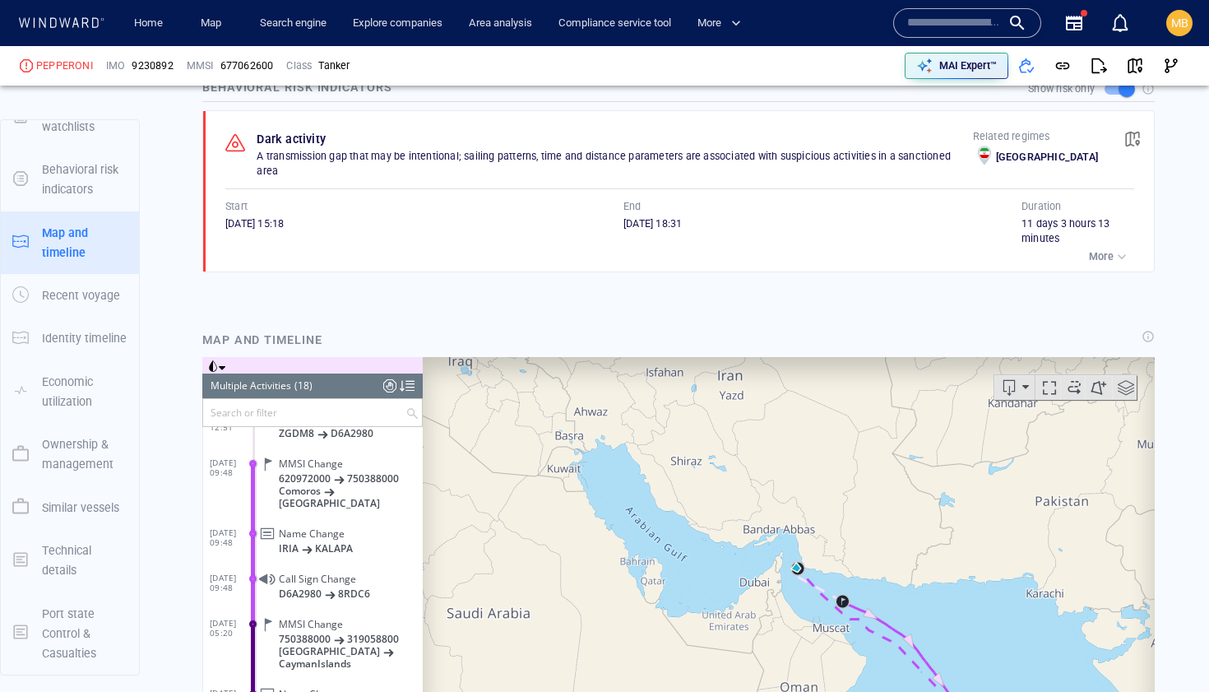
scroll to position [189, 0]
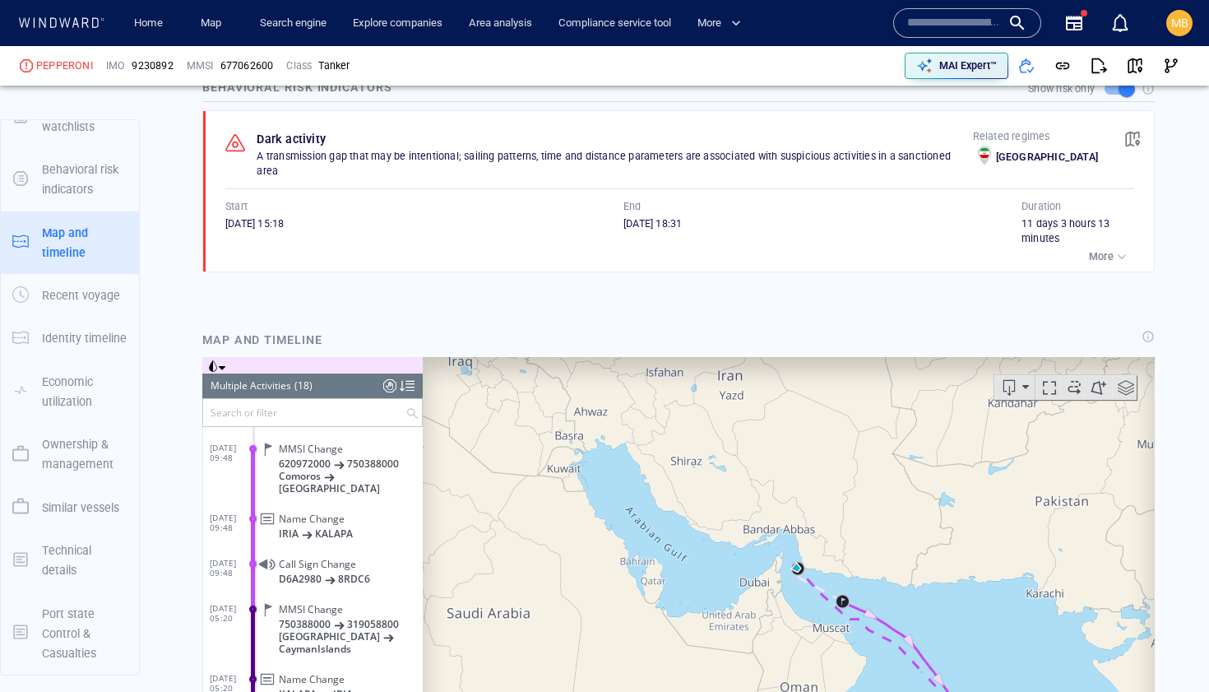
click at [650, 456] on canvas "Map" at bounding box center [789, 611] width 732 height 510
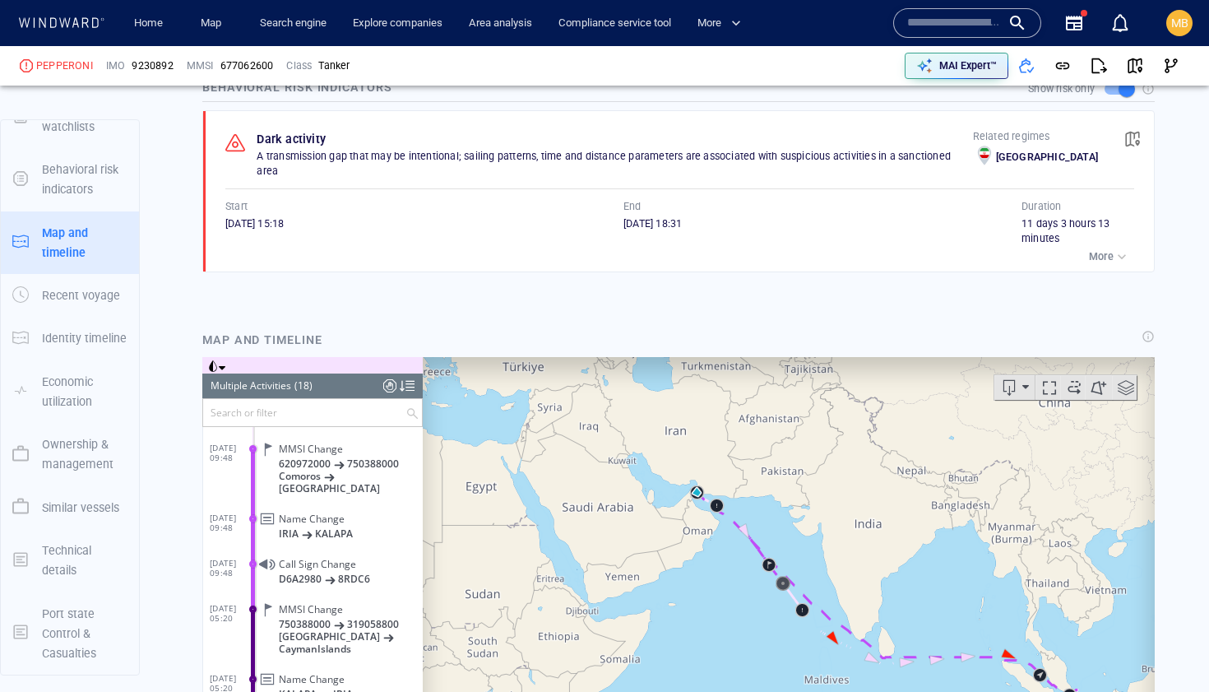
drag, startPoint x: 881, startPoint y: 503, endPoint x: 782, endPoint y: 432, distance: 122.5
click at [789, 435] on canvas "Map" at bounding box center [789, 611] width 732 height 510
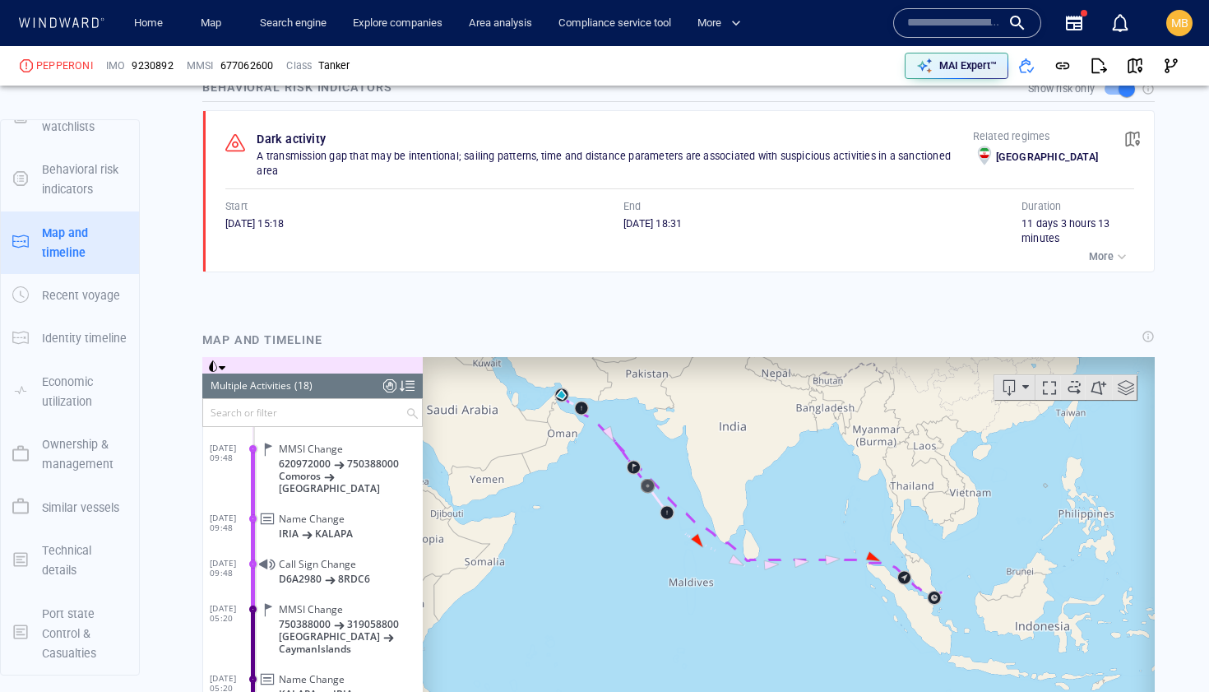
drag, startPoint x: 892, startPoint y: 533, endPoint x: 802, endPoint y: 470, distance: 110.4
click at [803, 473] on canvas "Map" at bounding box center [789, 611] width 732 height 510
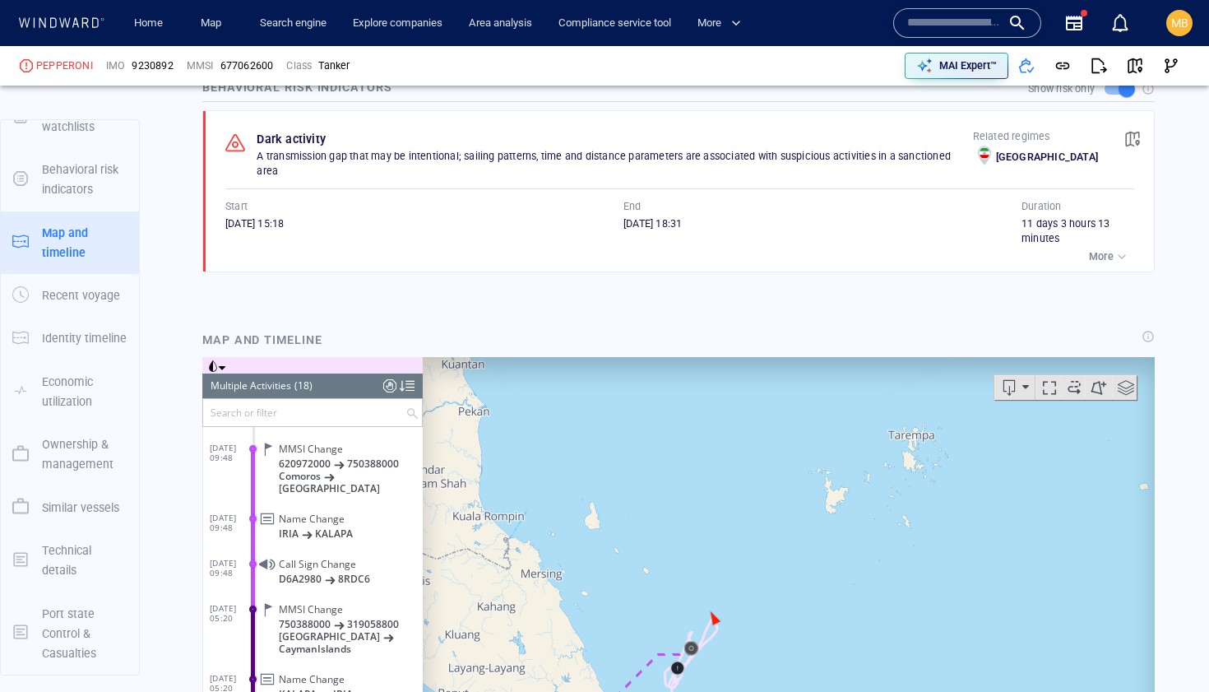
drag, startPoint x: 738, startPoint y: 592, endPoint x: 821, endPoint y: 502, distance: 123.3
click at [753, 585] on canvas "Map" at bounding box center [789, 611] width 732 height 510
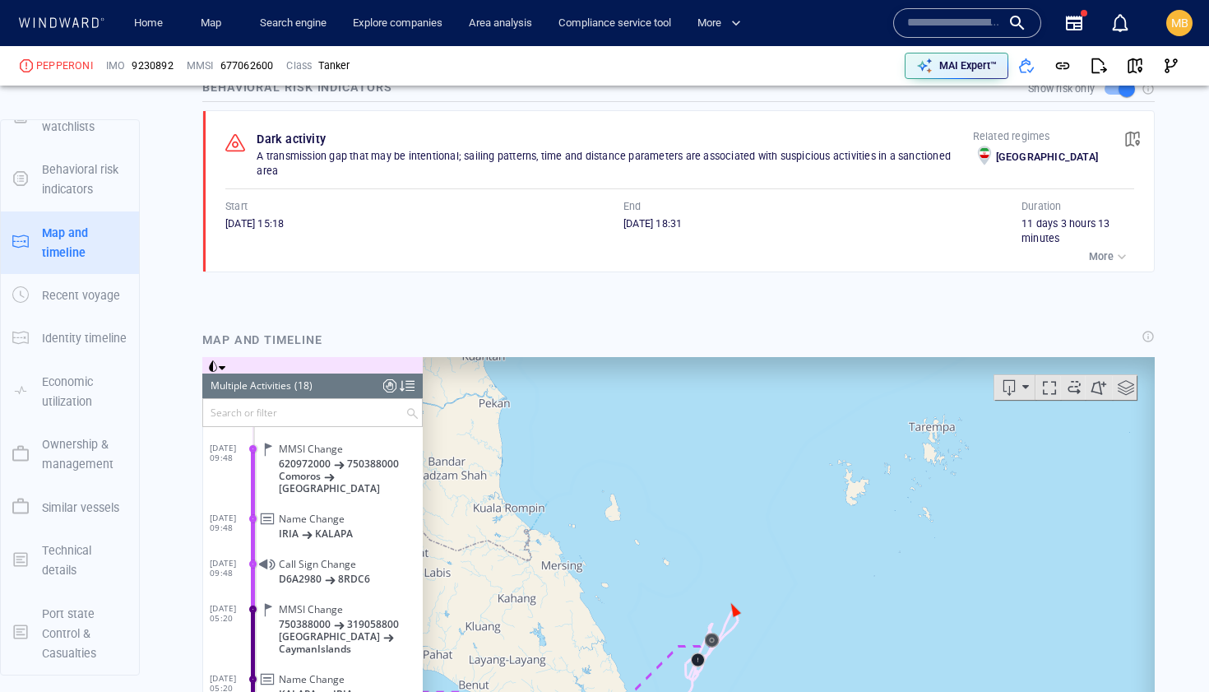
drag, startPoint x: 716, startPoint y: 590, endPoint x: 830, endPoint y: 460, distance: 173.1
click at [826, 462] on canvas "Map" at bounding box center [789, 611] width 732 height 510
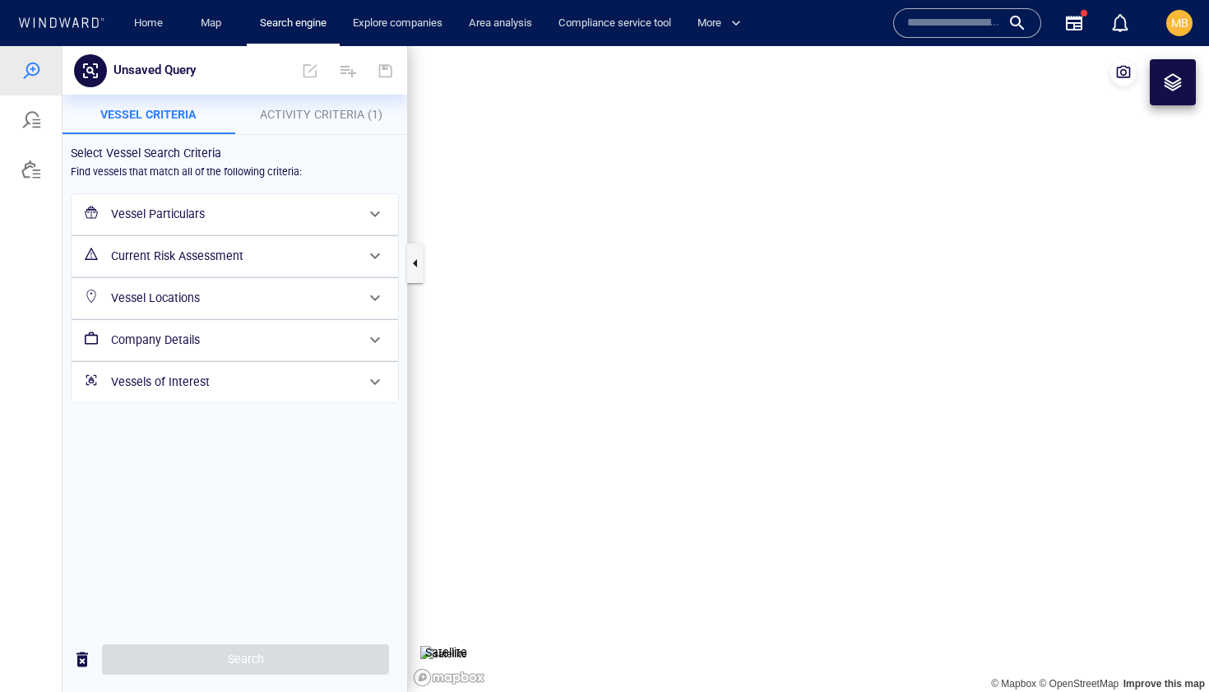
drag, startPoint x: 733, startPoint y: 378, endPoint x: 644, endPoint y: 294, distance: 122.7
click at [647, 299] on canvas "Map" at bounding box center [808, 368] width 801 height 645
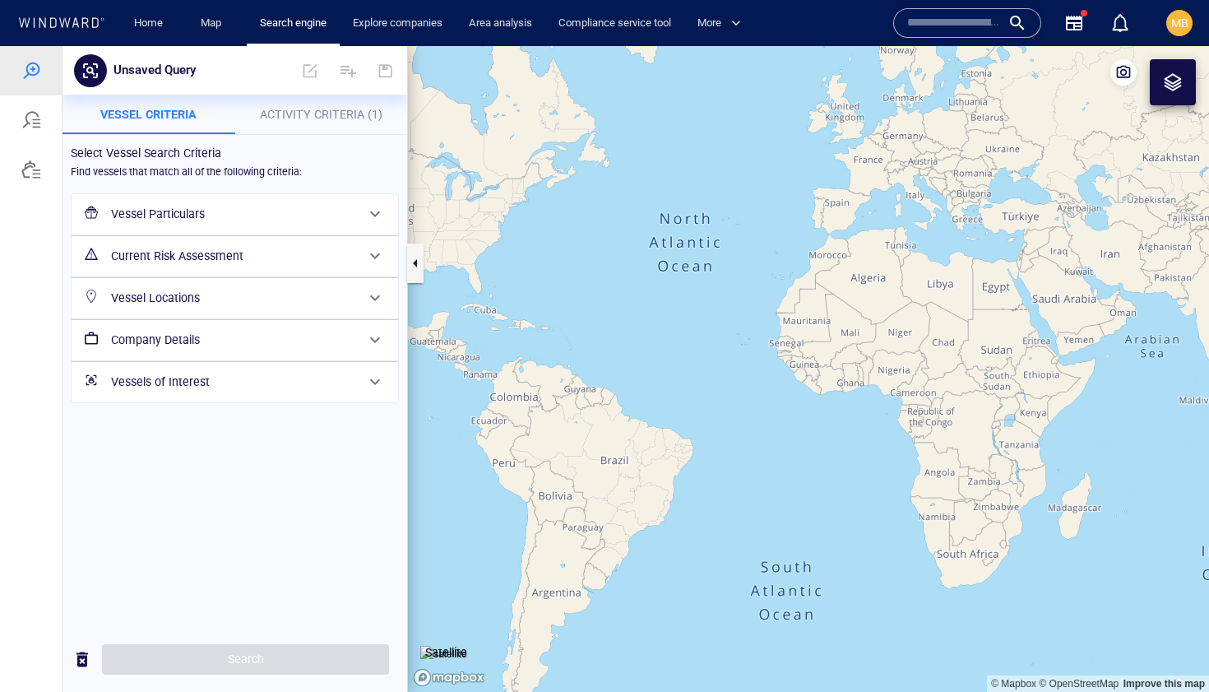
drag, startPoint x: 844, startPoint y: 407, endPoint x: 694, endPoint y: 362, distance: 156.3
click at [694, 362] on canvas "Map" at bounding box center [808, 368] width 801 height 645
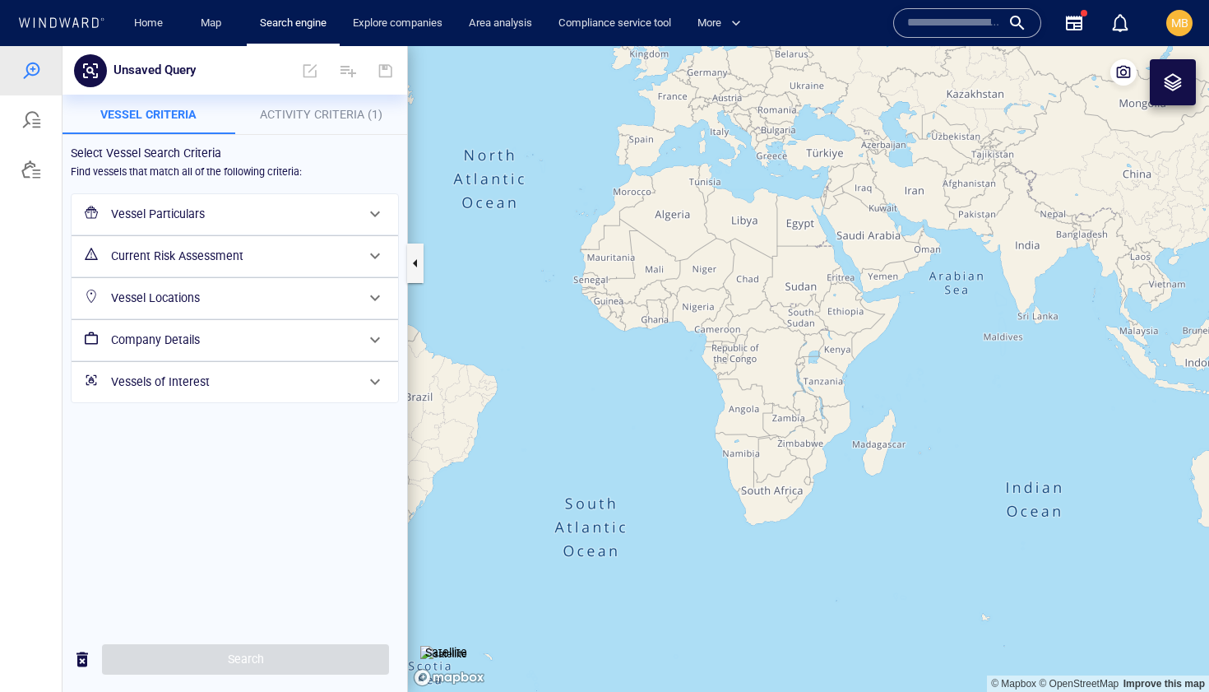
drag, startPoint x: 1034, startPoint y: 394, endPoint x: 689, endPoint y: 428, distance: 346.3
click at [705, 420] on canvas "Map" at bounding box center [808, 368] width 801 height 645
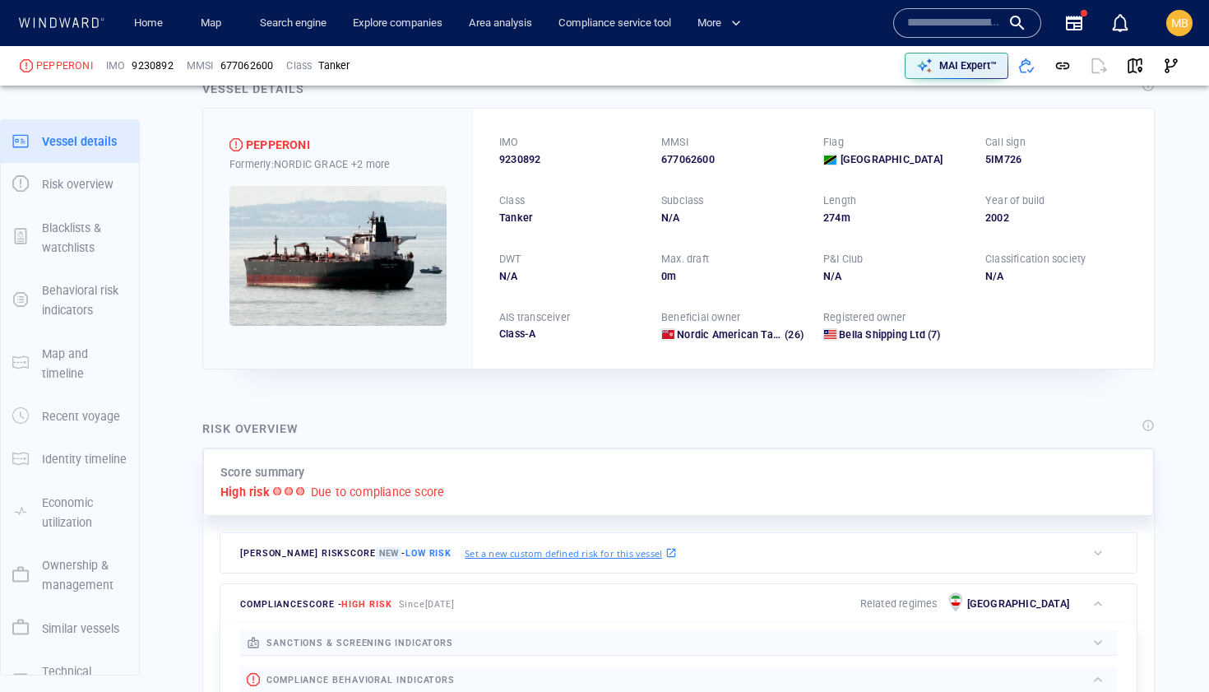
scroll to position [29, 0]
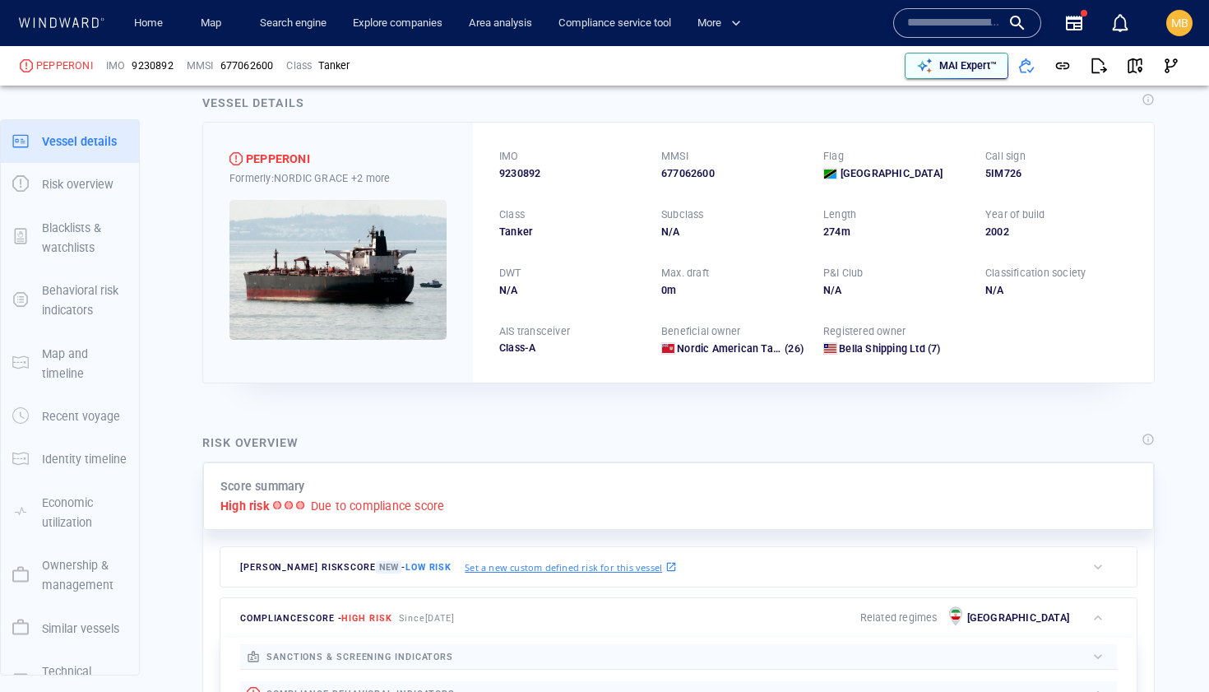
click at [962, 68] on p "MAI Expert™" at bounding box center [968, 65] width 58 height 15
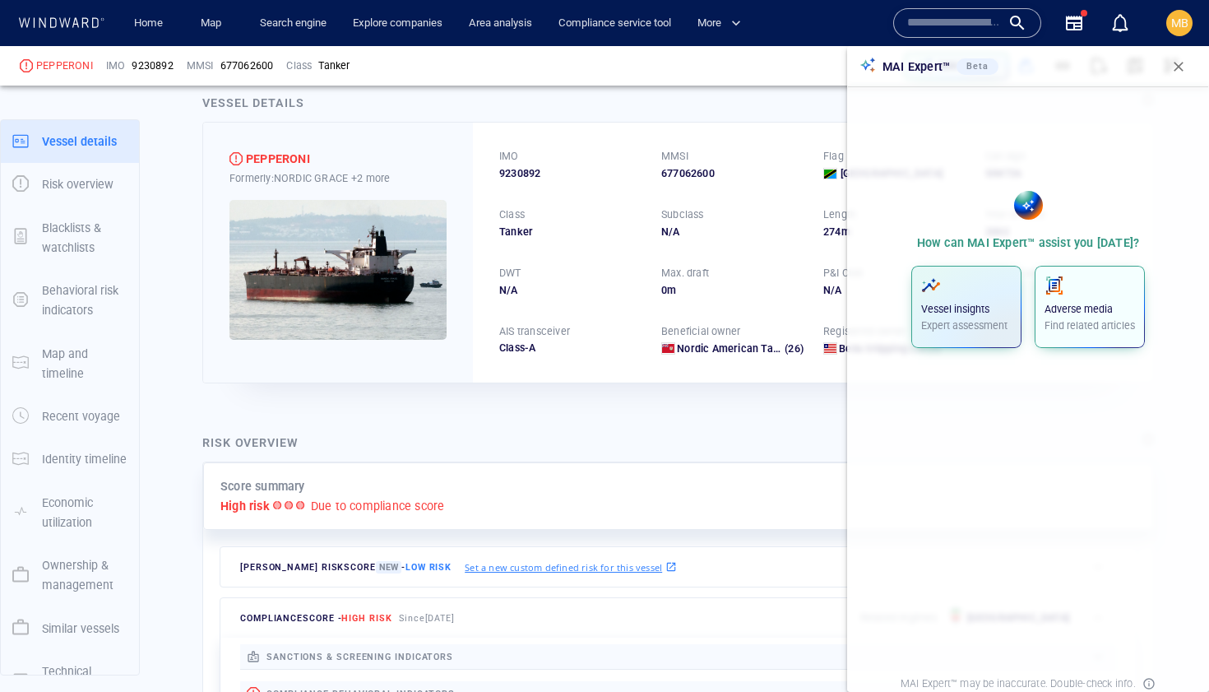
click at [1067, 310] on p "Adverse media" at bounding box center [1089, 309] width 90 height 15
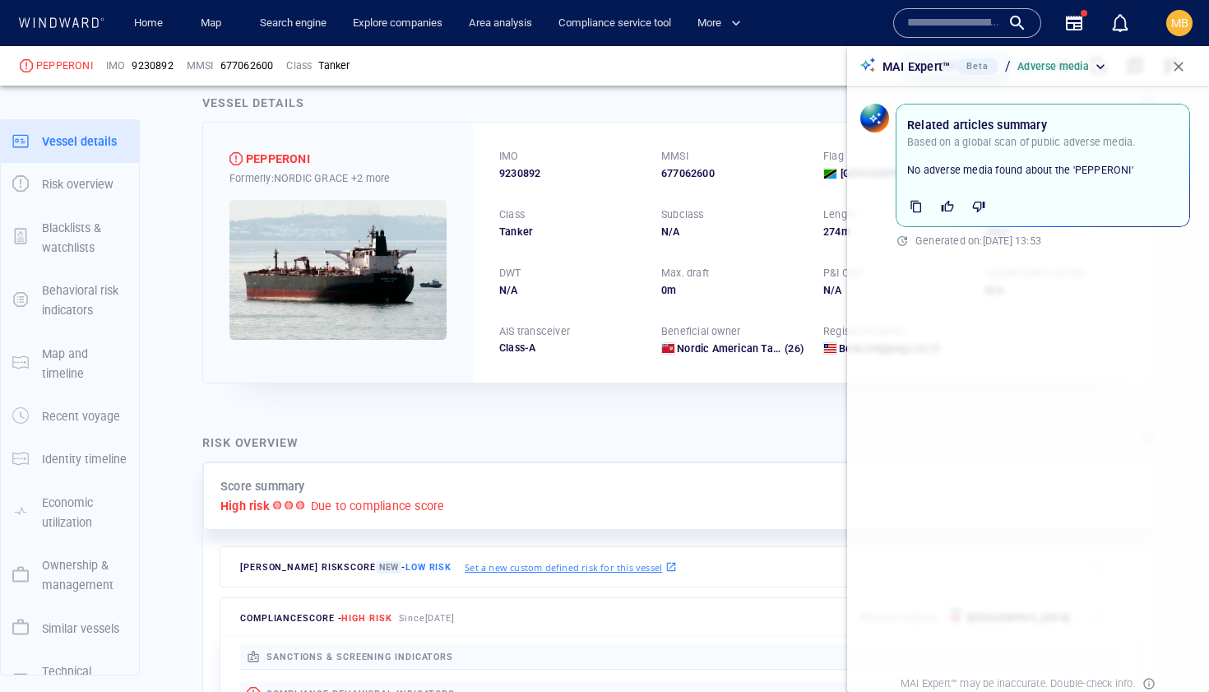
click at [1177, 67] on span "button" at bounding box center [1178, 66] width 16 height 16
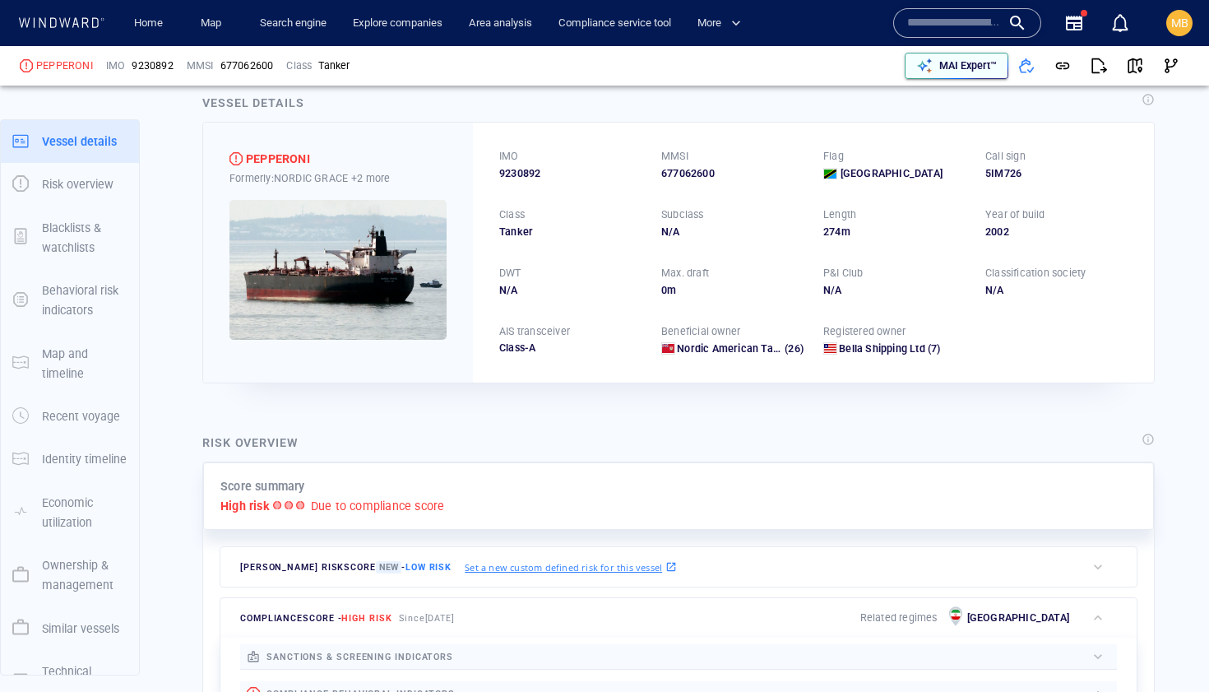
click at [950, 65] on p "MAI Expert™" at bounding box center [968, 65] width 58 height 15
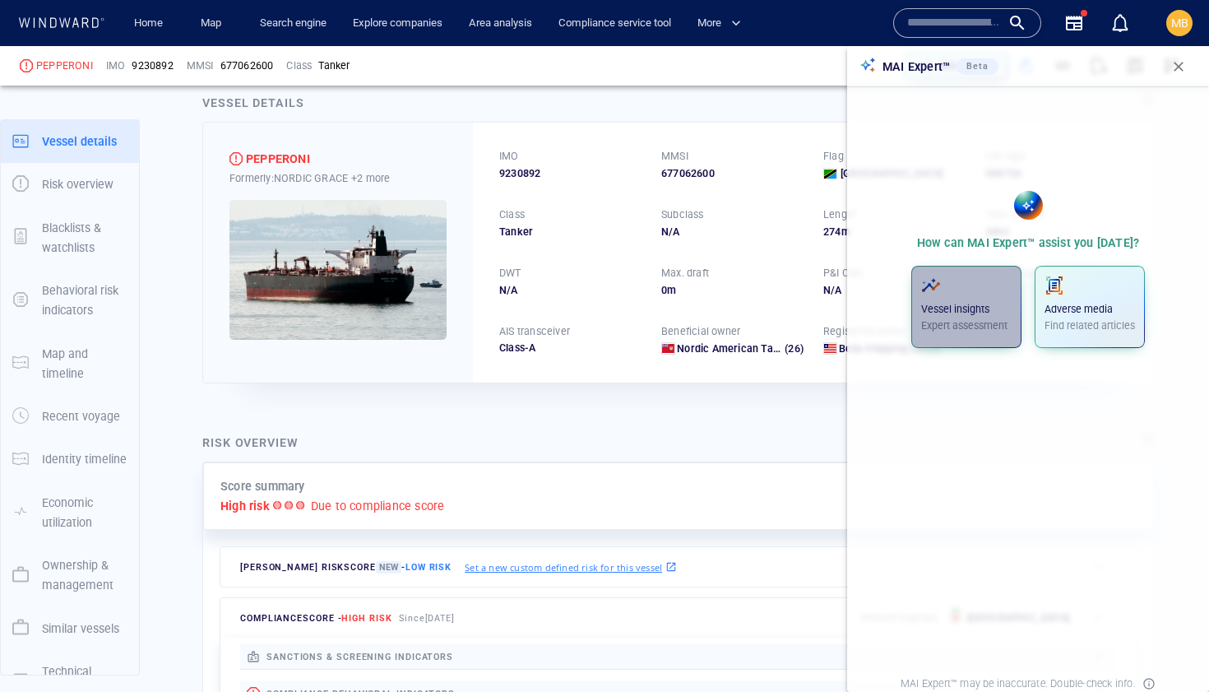
click at [949, 311] on p "Vessel insights" at bounding box center [966, 309] width 90 height 15
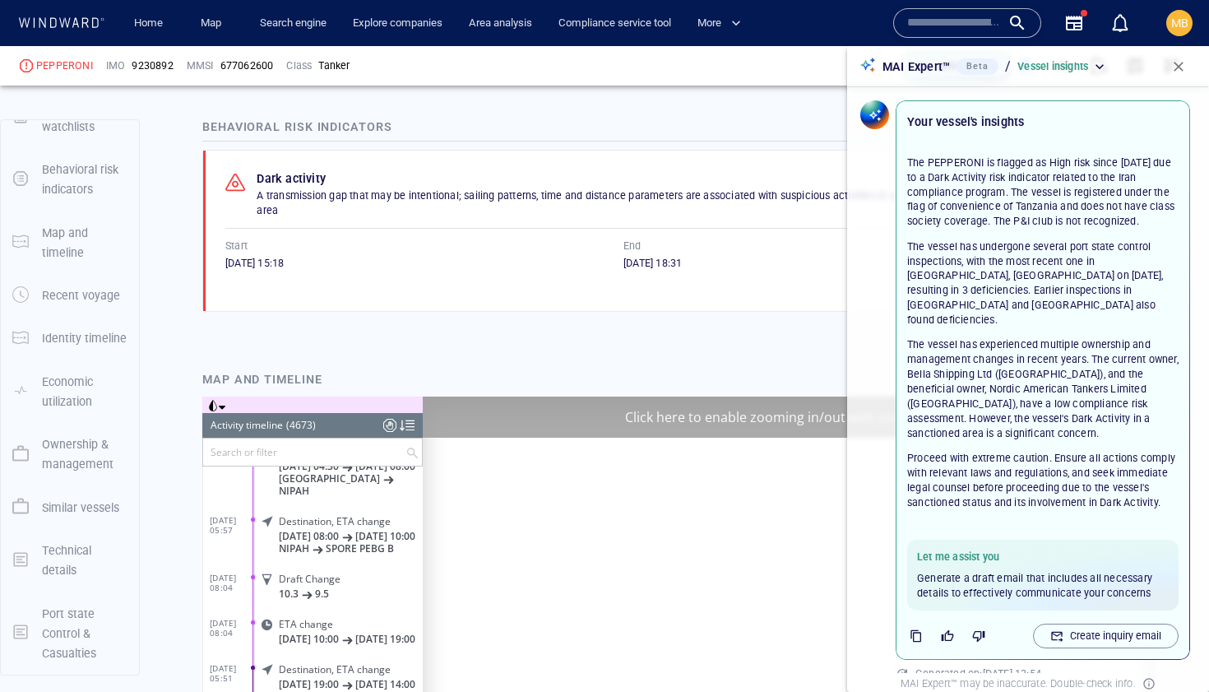
scroll to position [210894, 0]
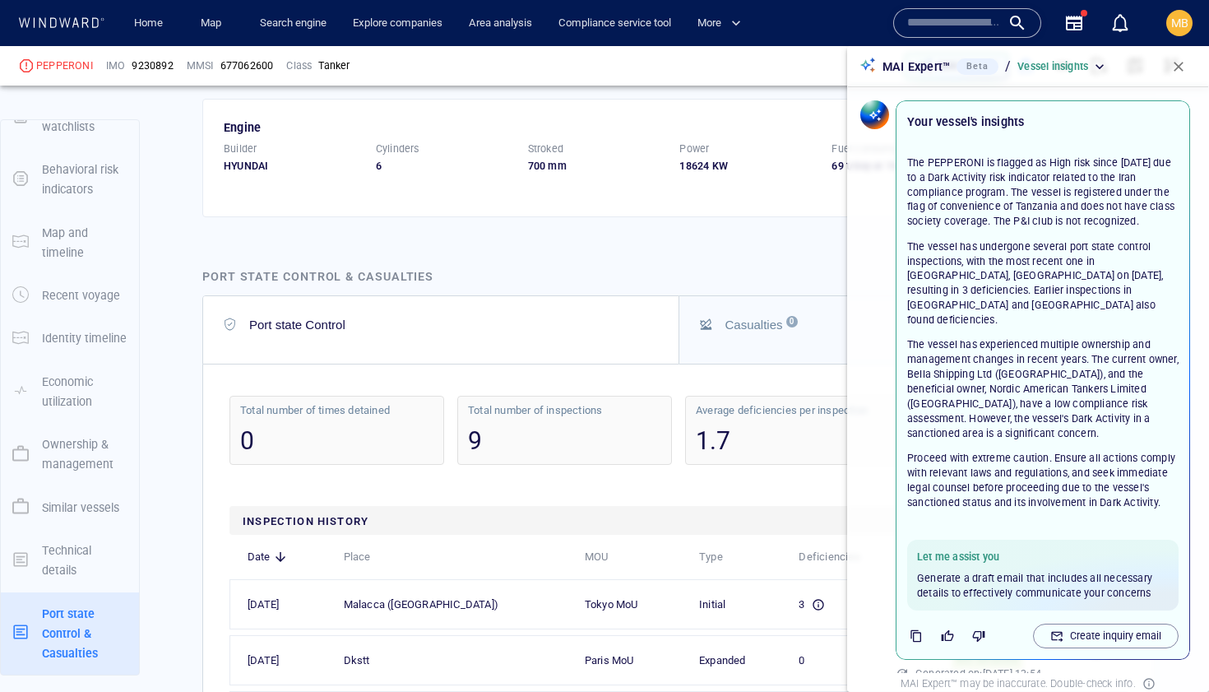
scroll to position [3527, 0]
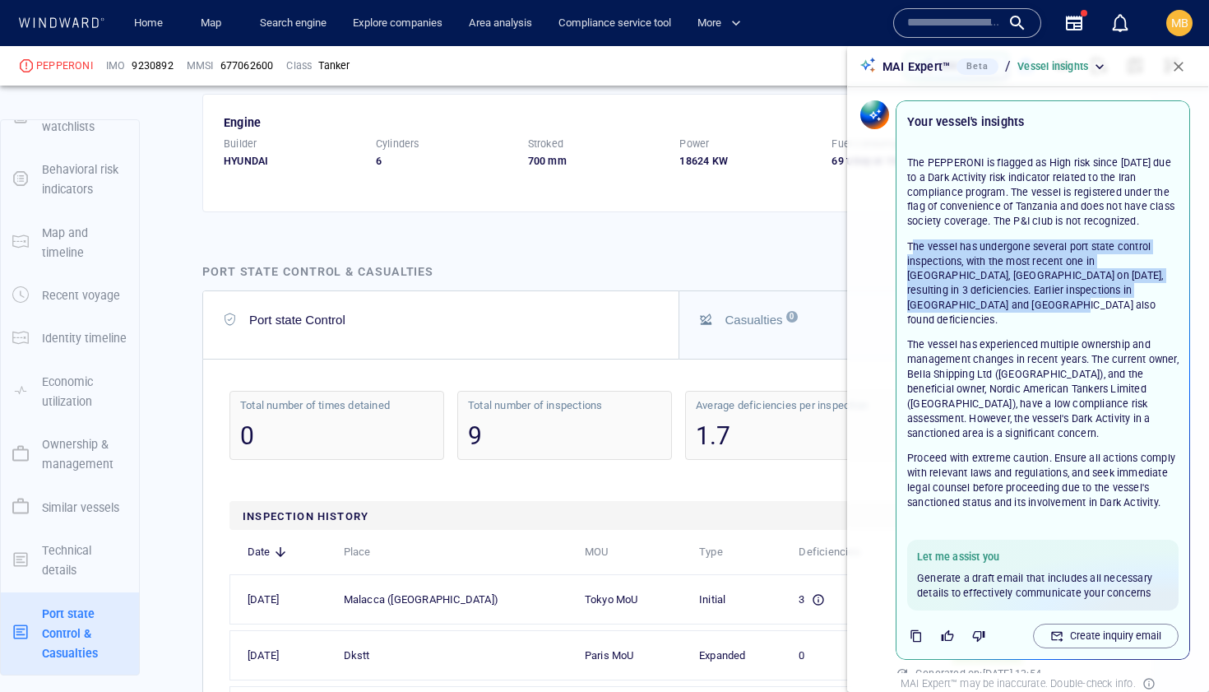
drag, startPoint x: 910, startPoint y: 247, endPoint x: 981, endPoint y: 304, distance: 90.7
click at [981, 304] on p "The vessel has undergone several port state control inspections, with the most …" at bounding box center [1042, 283] width 271 height 88
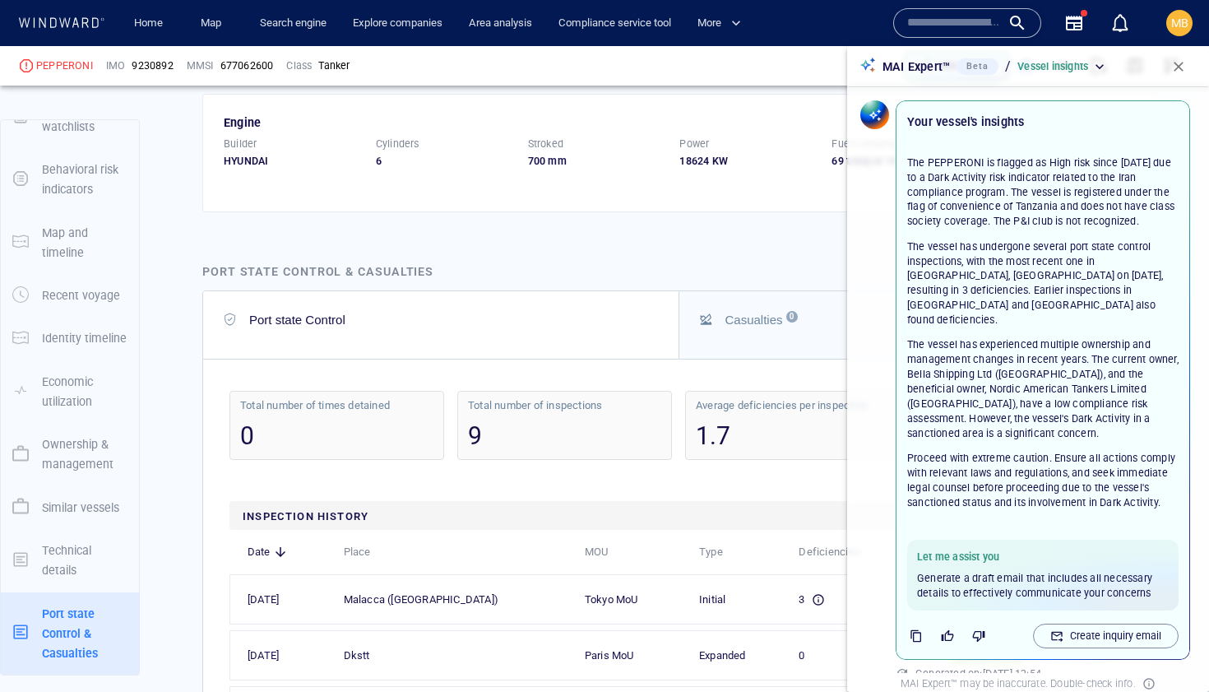
click at [982, 304] on p "The vessel has undergone several port state control inspections, with the most …" at bounding box center [1042, 283] width 271 height 88
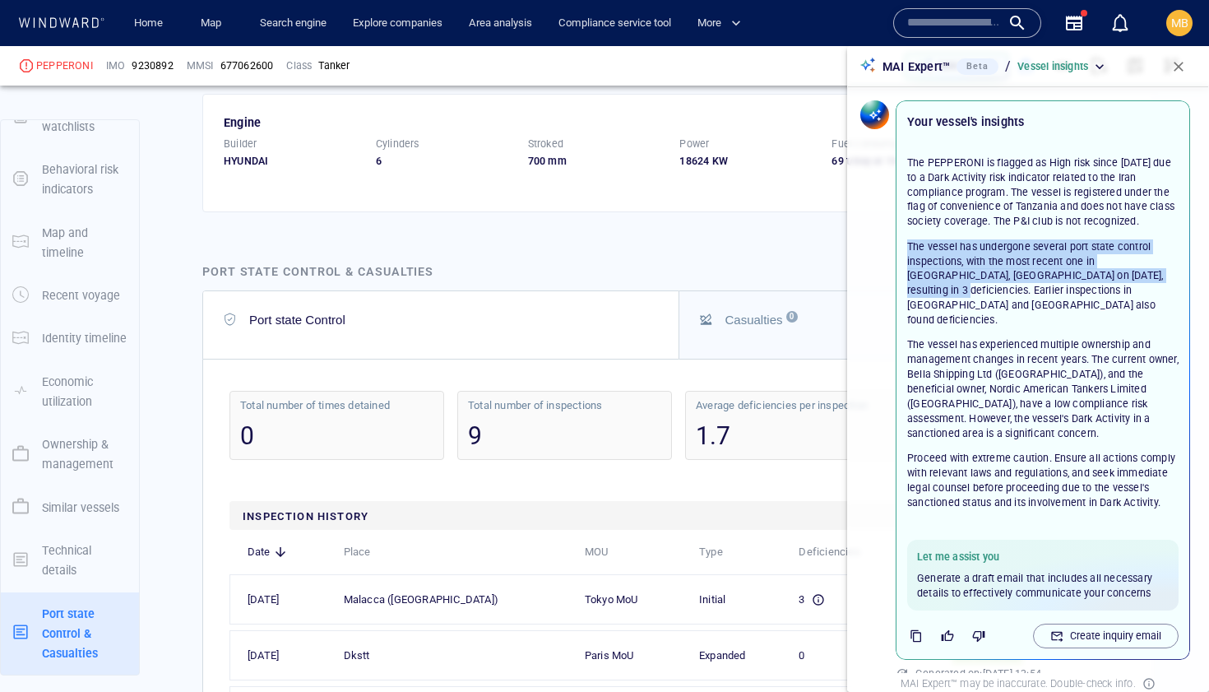
drag, startPoint x: 909, startPoint y: 246, endPoint x: 1155, endPoint y: 271, distance: 248.0
click at [1156, 271] on p "The vessel has undergone several port state control inspections, with the most …" at bounding box center [1042, 283] width 271 height 88
copy p "The vessel has undergone several port state control inspections, with the most …"
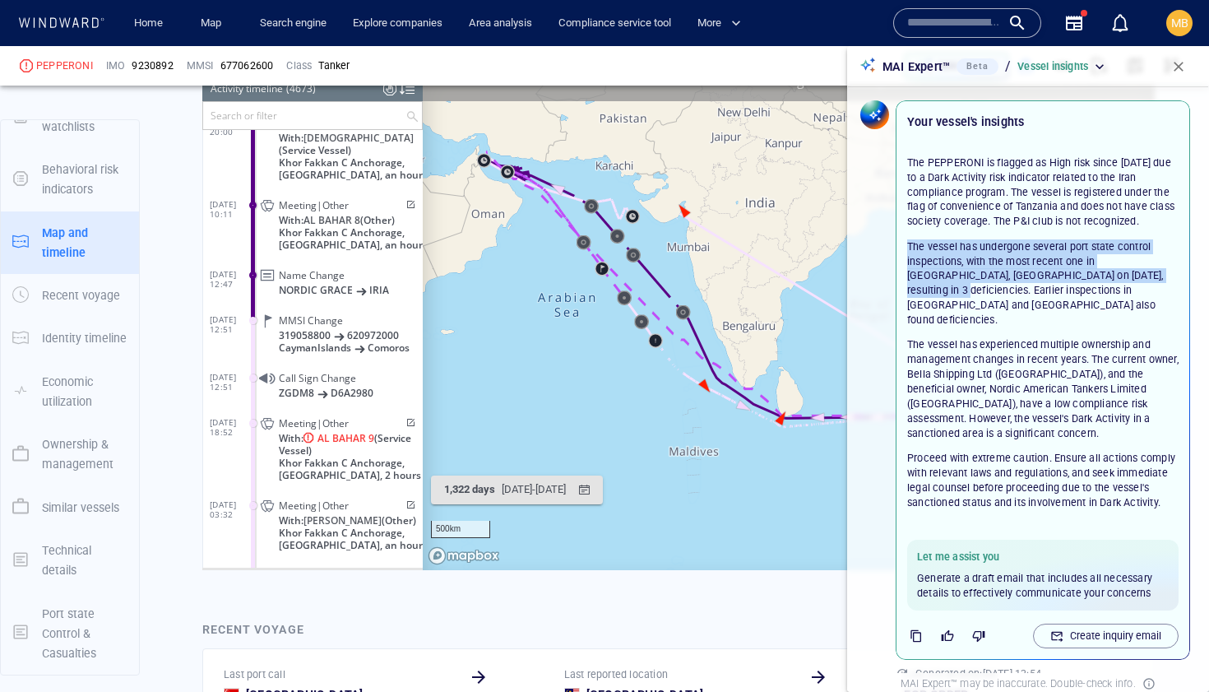
scroll to position [204941, 0]
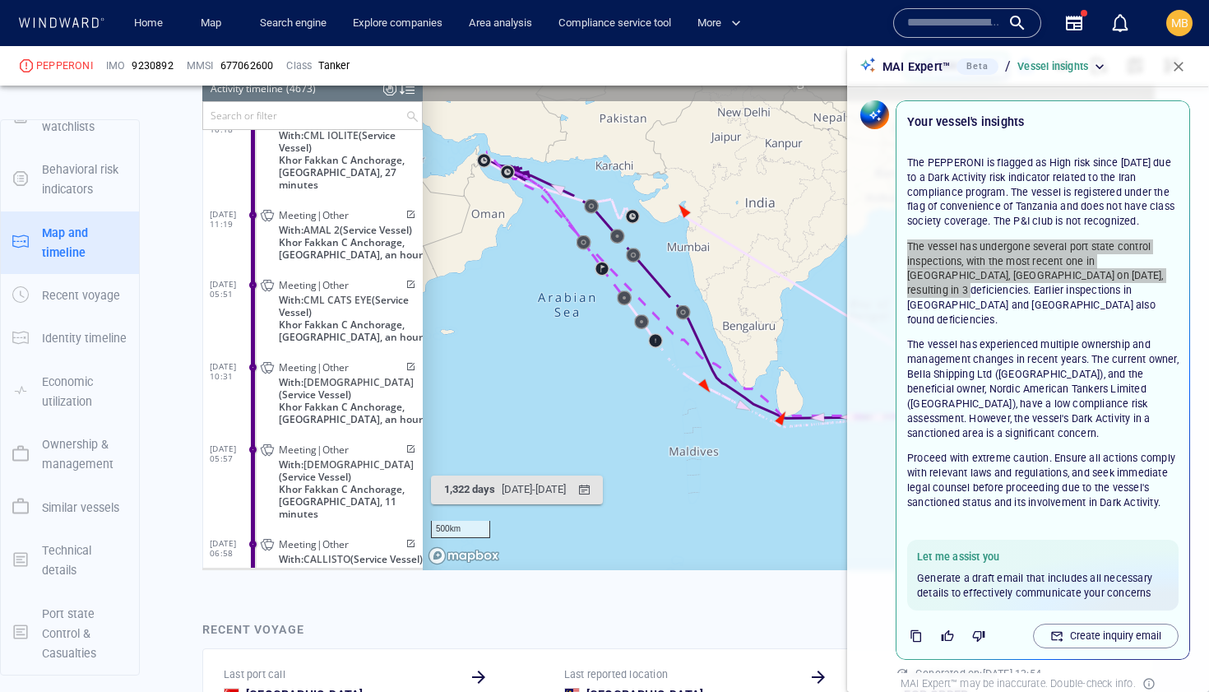
click at [331, 115] on input "text" at bounding box center [304, 114] width 202 height 27
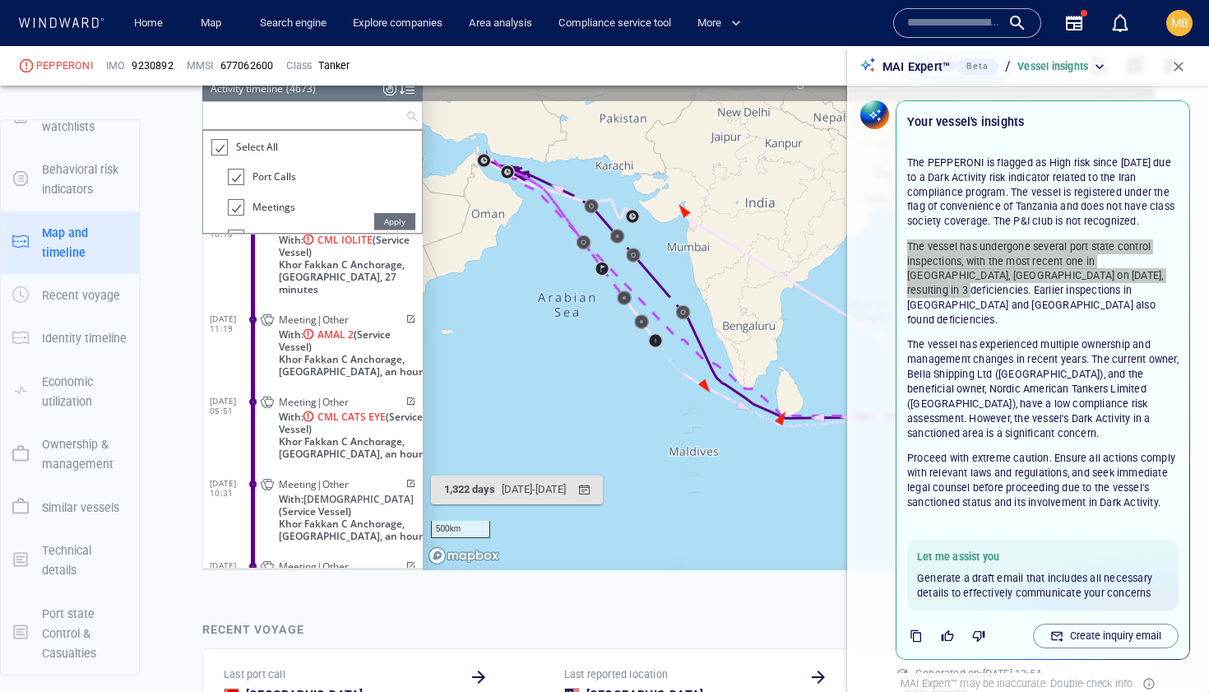
click at [223, 147] on div at bounding box center [218, 146] width 16 height 19
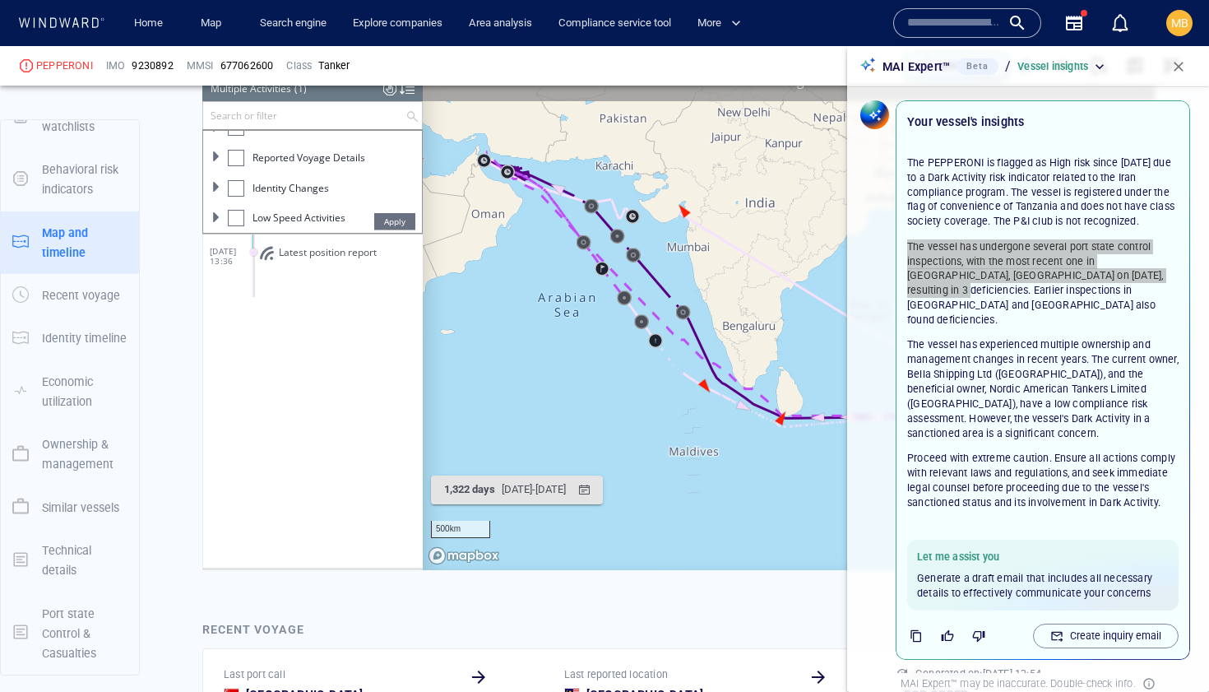
scroll to position [182, 0]
click at [240, 175] on div at bounding box center [236, 176] width 16 height 16
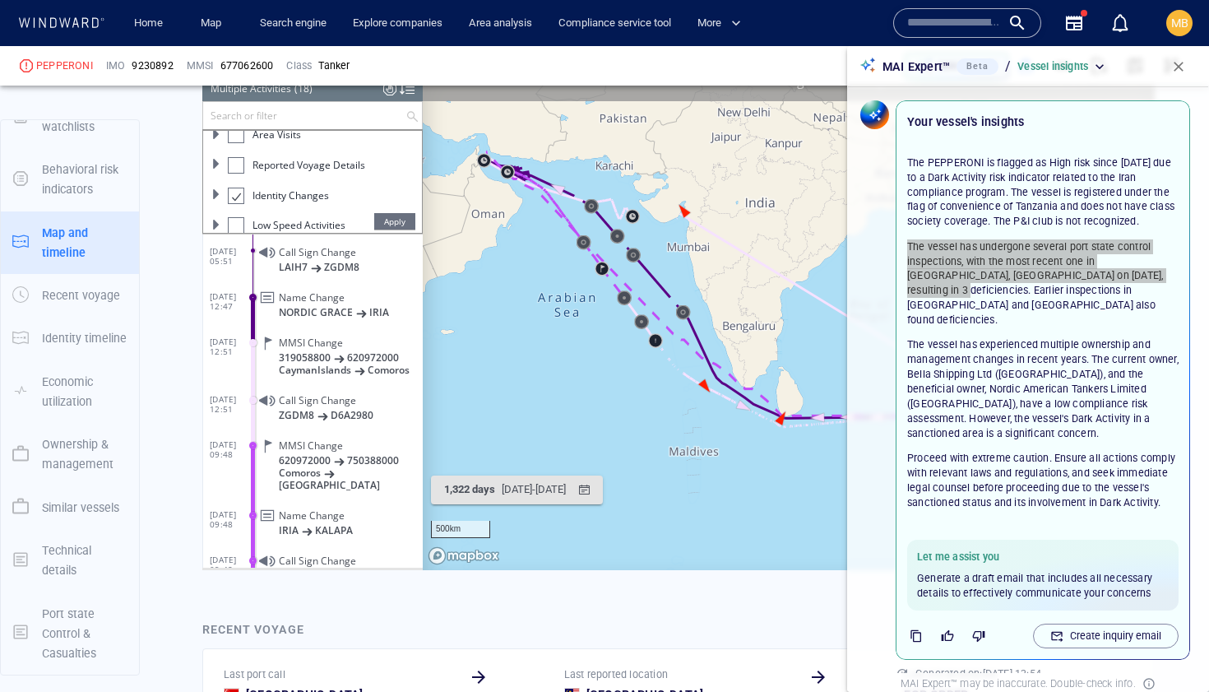
scroll to position [161, 0]
click at [233, 140] on div at bounding box center [236, 135] width 16 height 16
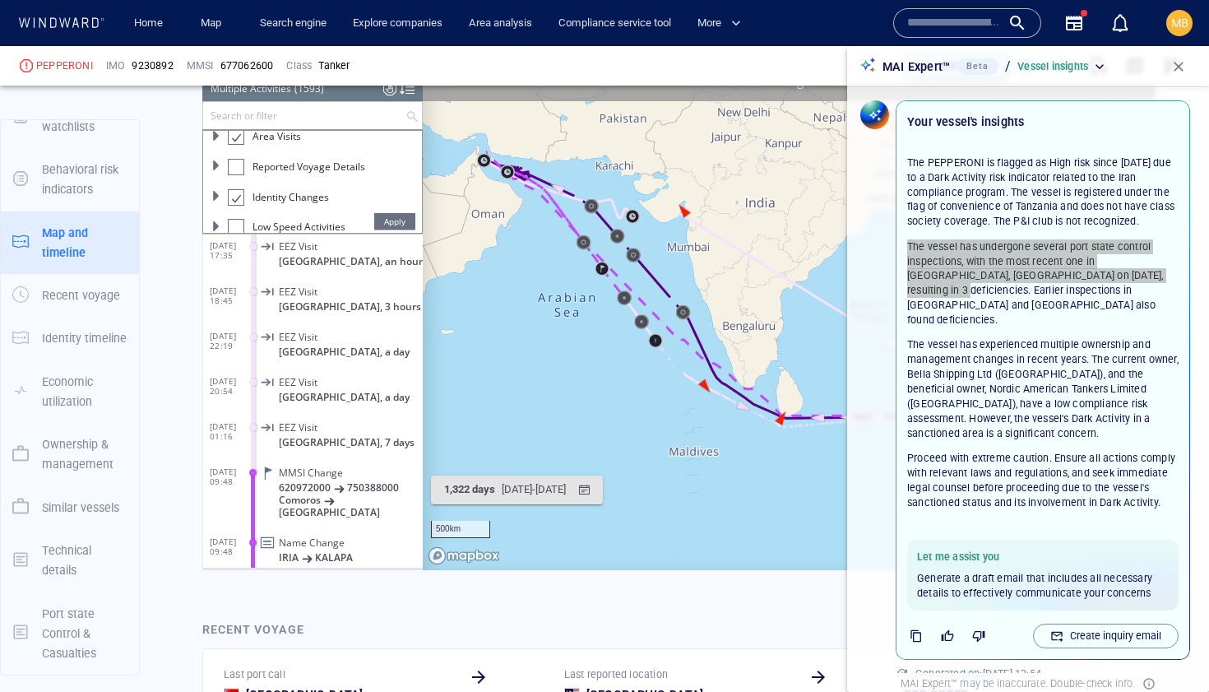
scroll to position [70113, 0]
click at [397, 218] on span "Apply" at bounding box center [394, 220] width 41 height 16
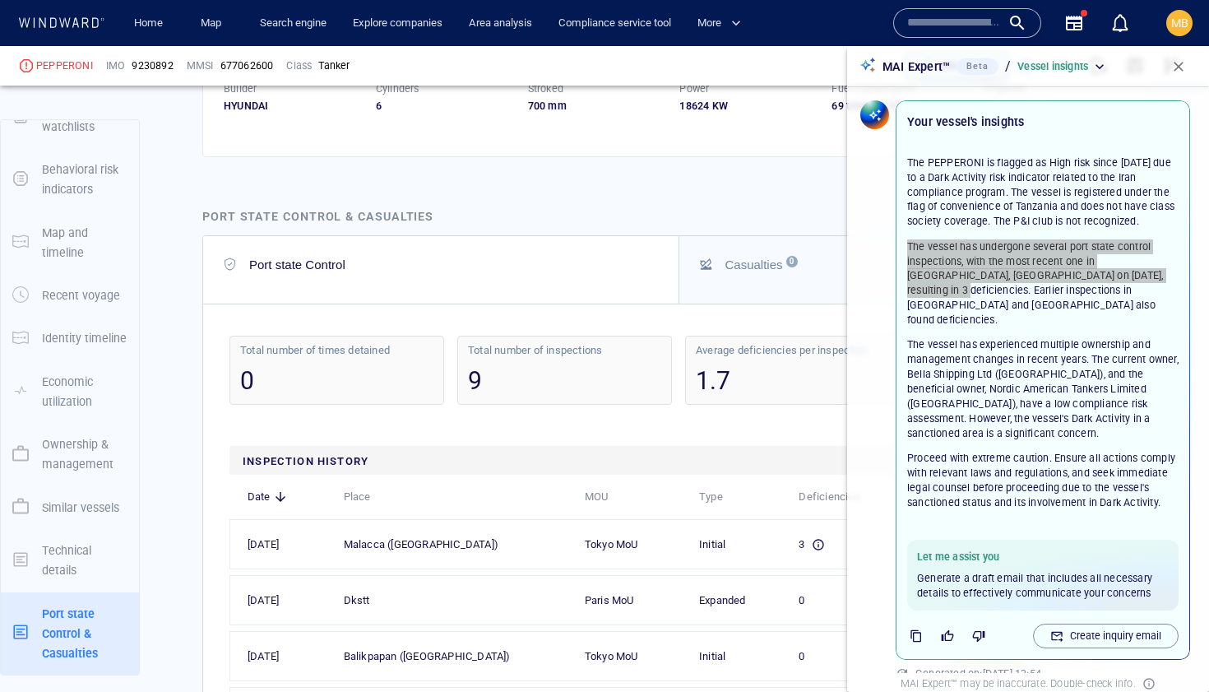
scroll to position [3585, 0]
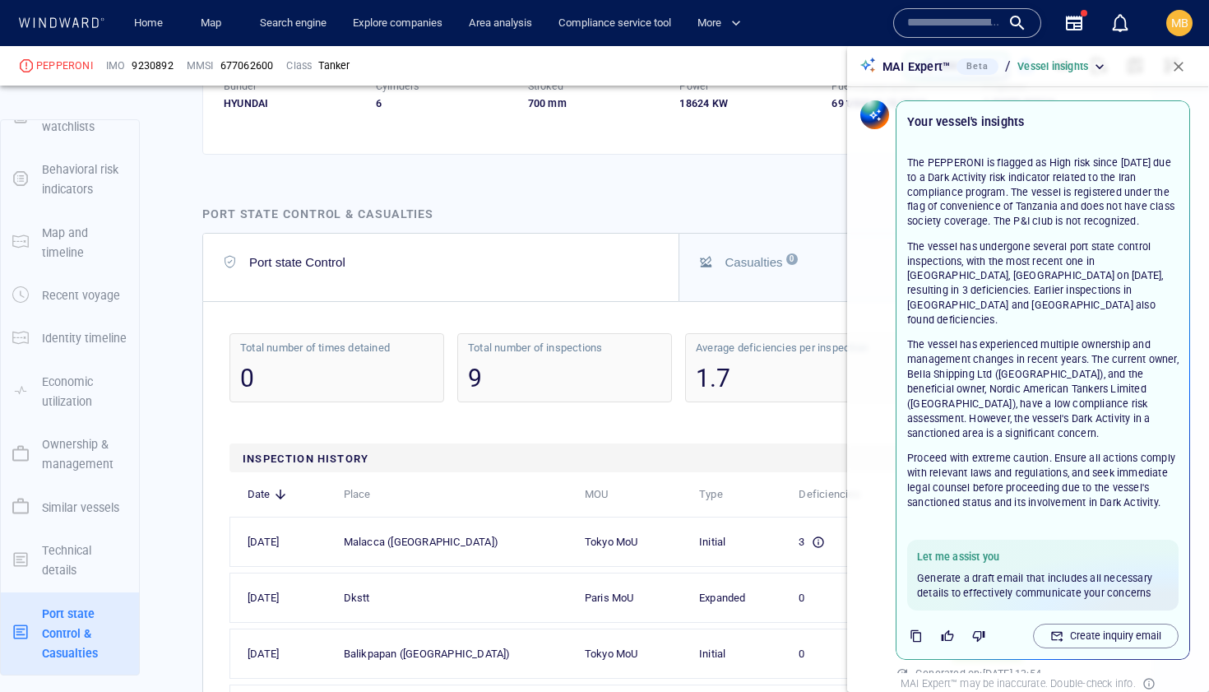
click at [798, 312] on div "Total number of times detained 0 Total number of inspections 9 Average deficien…" at bounding box center [678, 677] width 931 height 730
click at [1177, 62] on span "button" at bounding box center [1178, 66] width 16 height 16
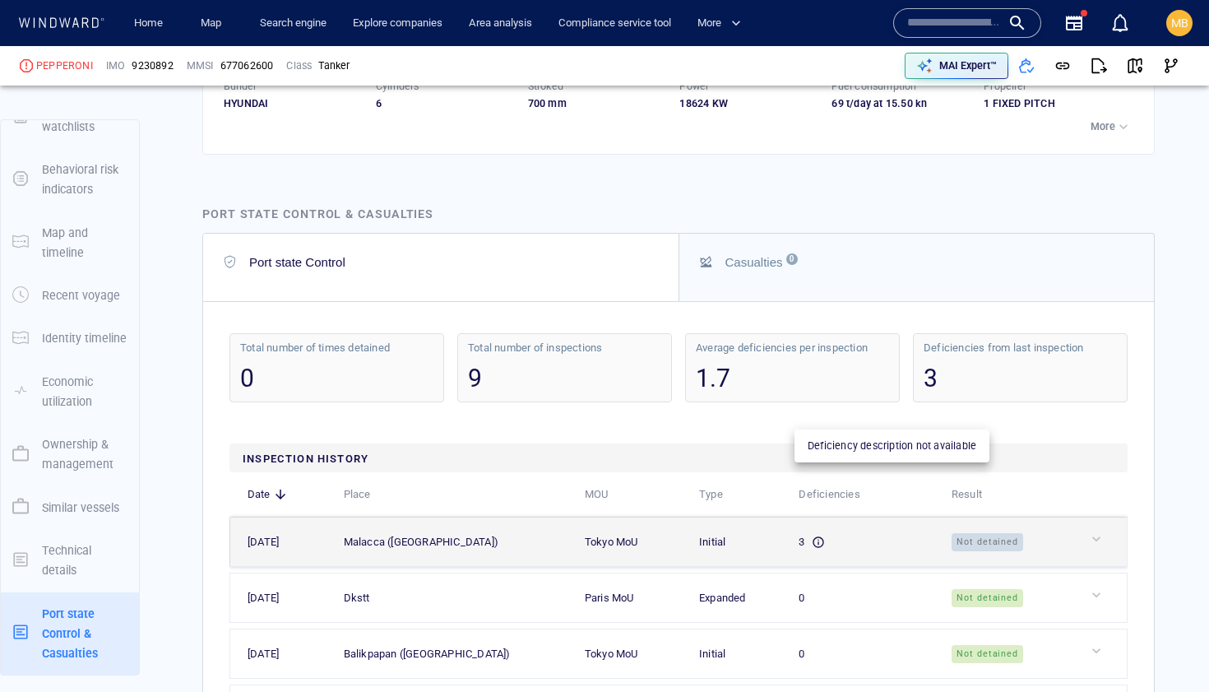
click at [812, 535] on icon at bounding box center [818, 541] width 13 height 13
